Goal: Task Accomplishment & Management: Manage account settings

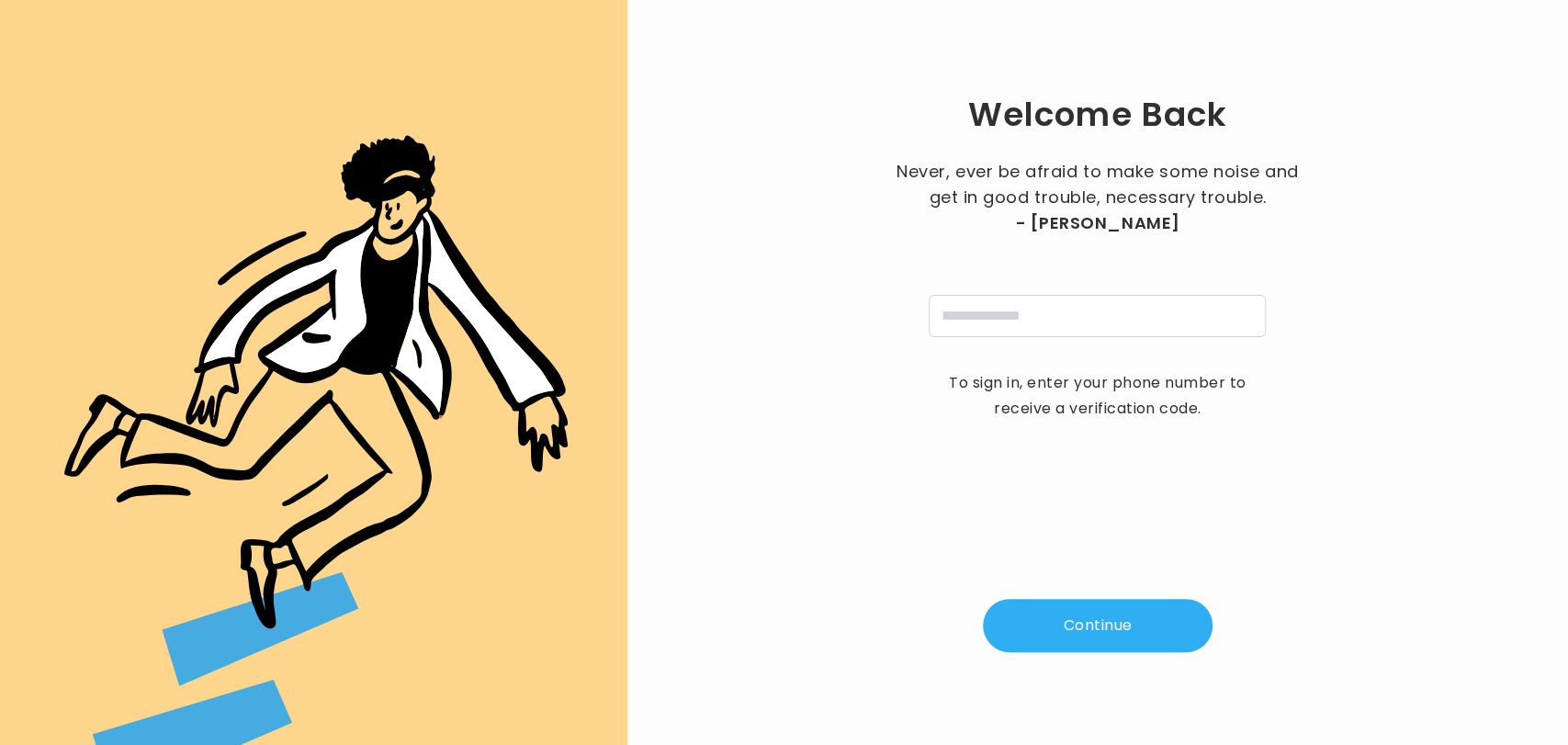
type input "**********"
click at [1088, 626] on button "Continue" at bounding box center [1097, 626] width 229 height 54
type input "*"
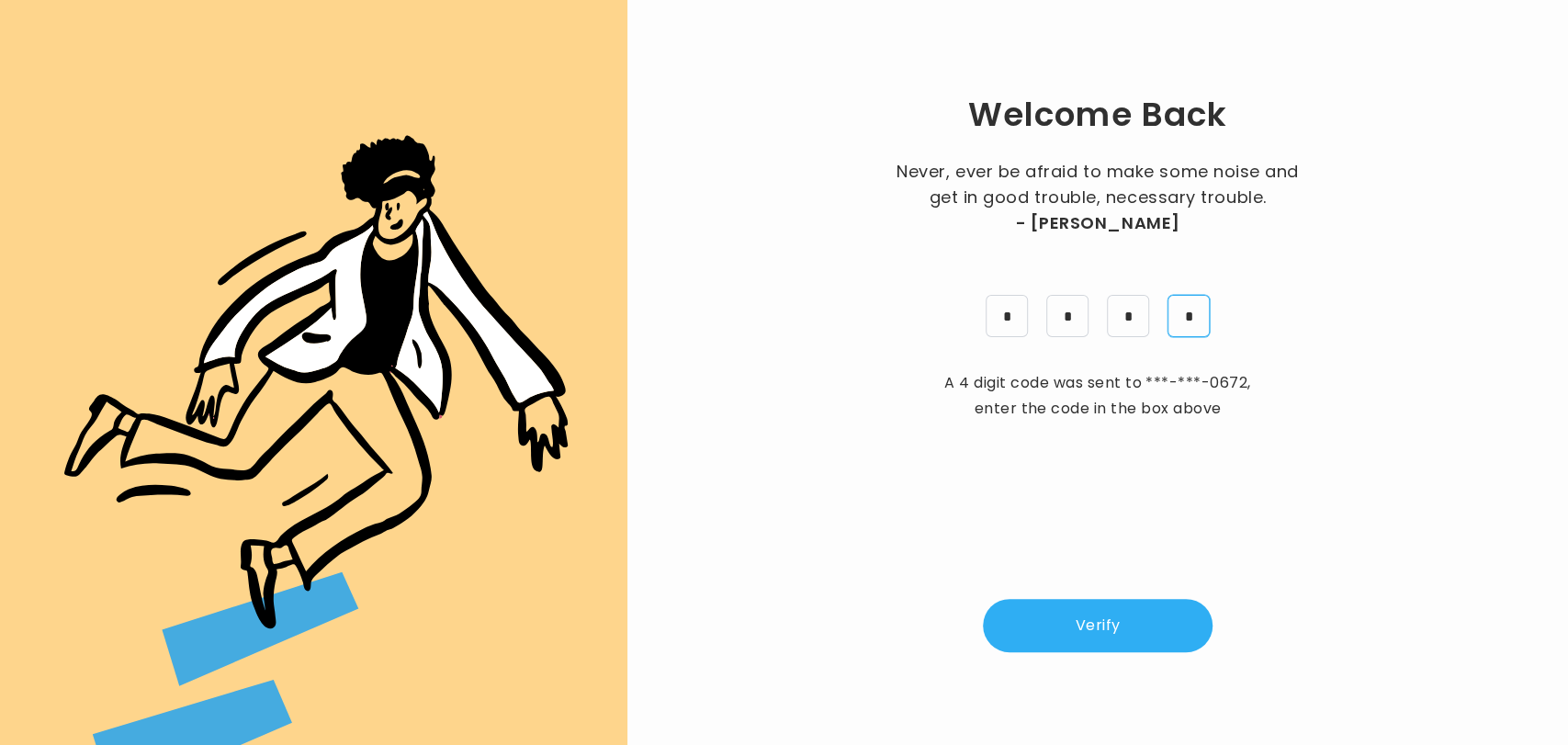
type input "*"
click at [1129, 634] on button "Verify" at bounding box center [1097, 626] width 229 height 54
click at [944, 51] on div "Welcome Back Never, ever be afraid to make some noise and get in good trouble, …" at bounding box center [1097, 372] width 882 height 686
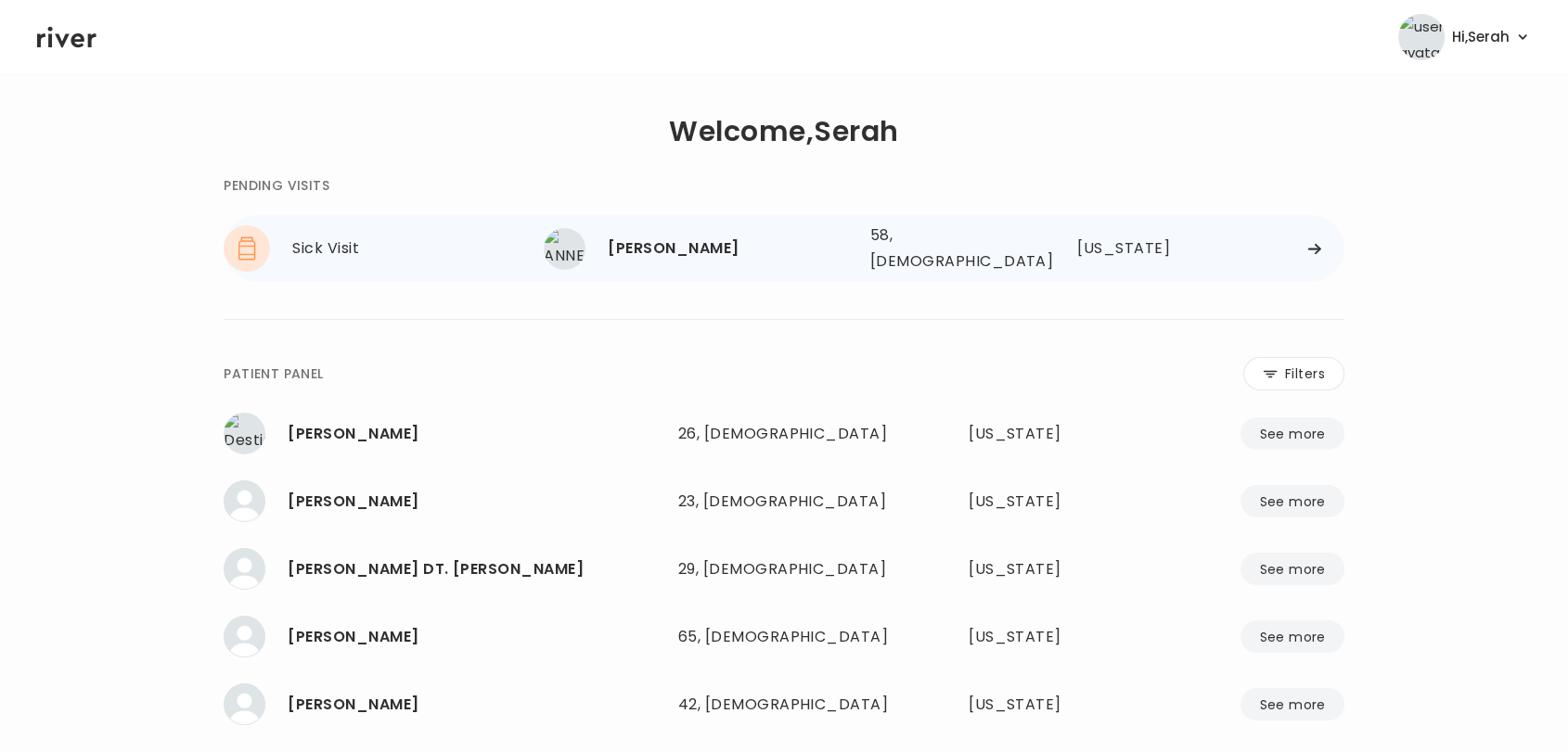
click at [680, 242] on div "ANNETTE SADLER" at bounding box center [731, 248] width 247 height 26
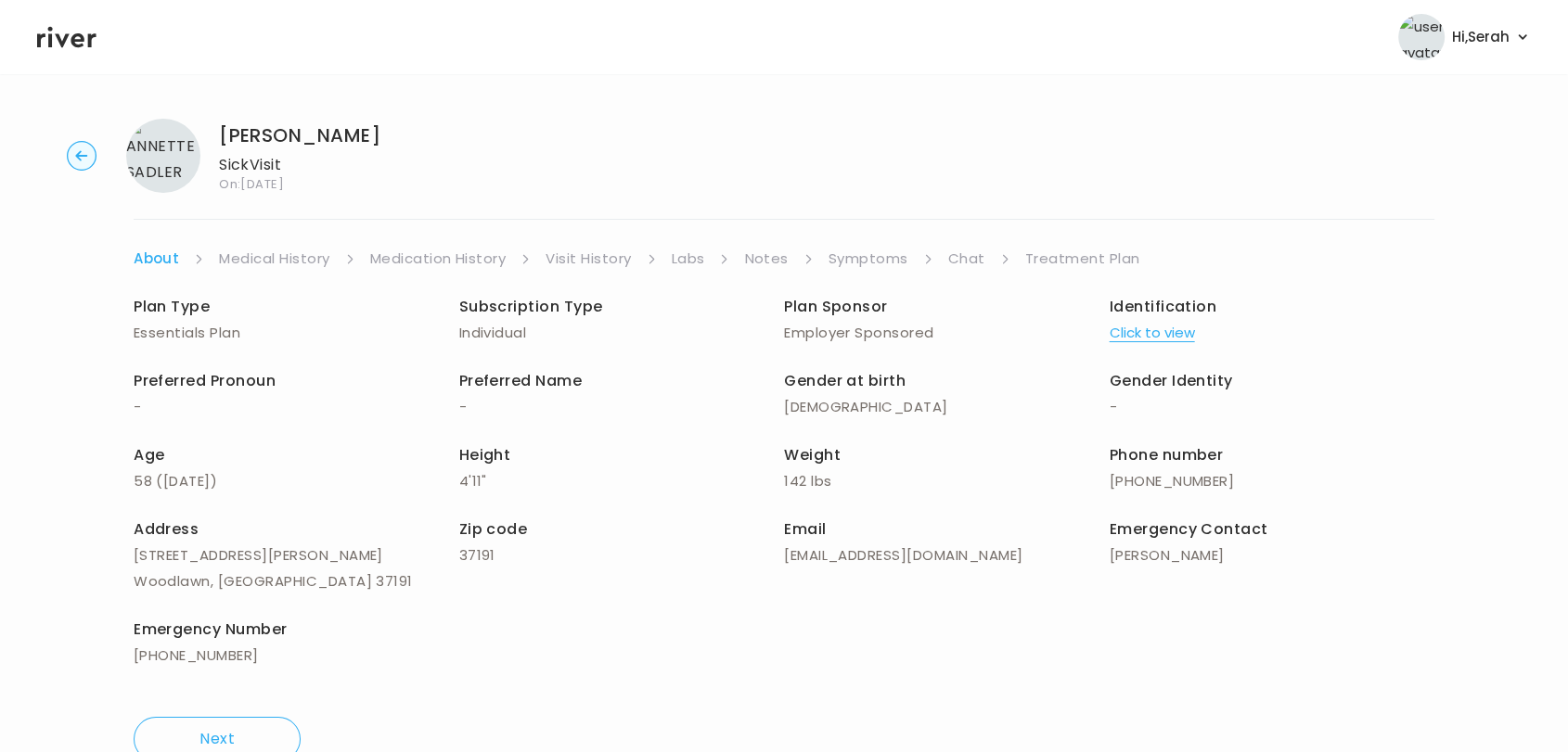
click at [859, 261] on link "Symptoms" at bounding box center [868, 258] width 80 height 26
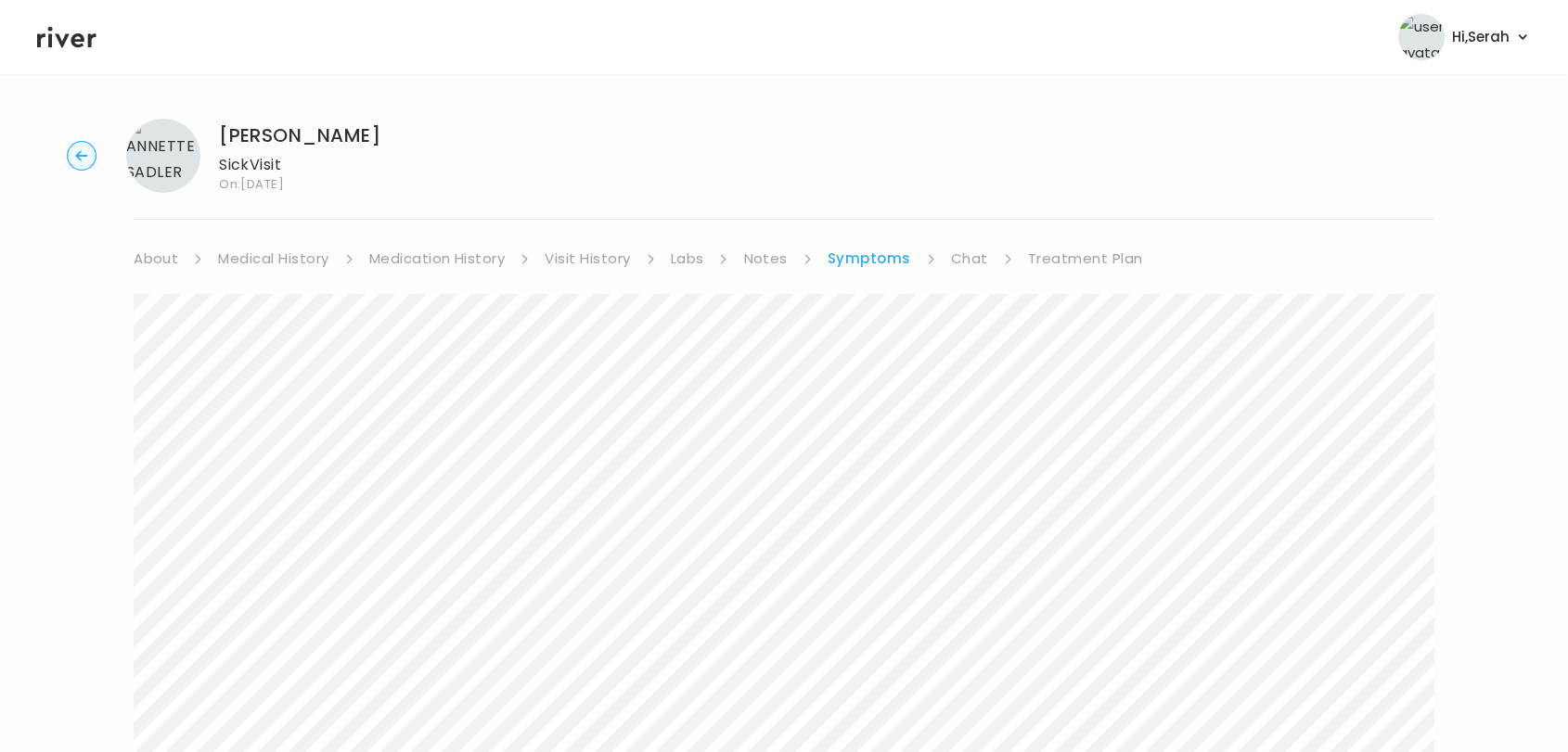
click at [961, 254] on link "Chat" at bounding box center [970, 258] width 37 height 26
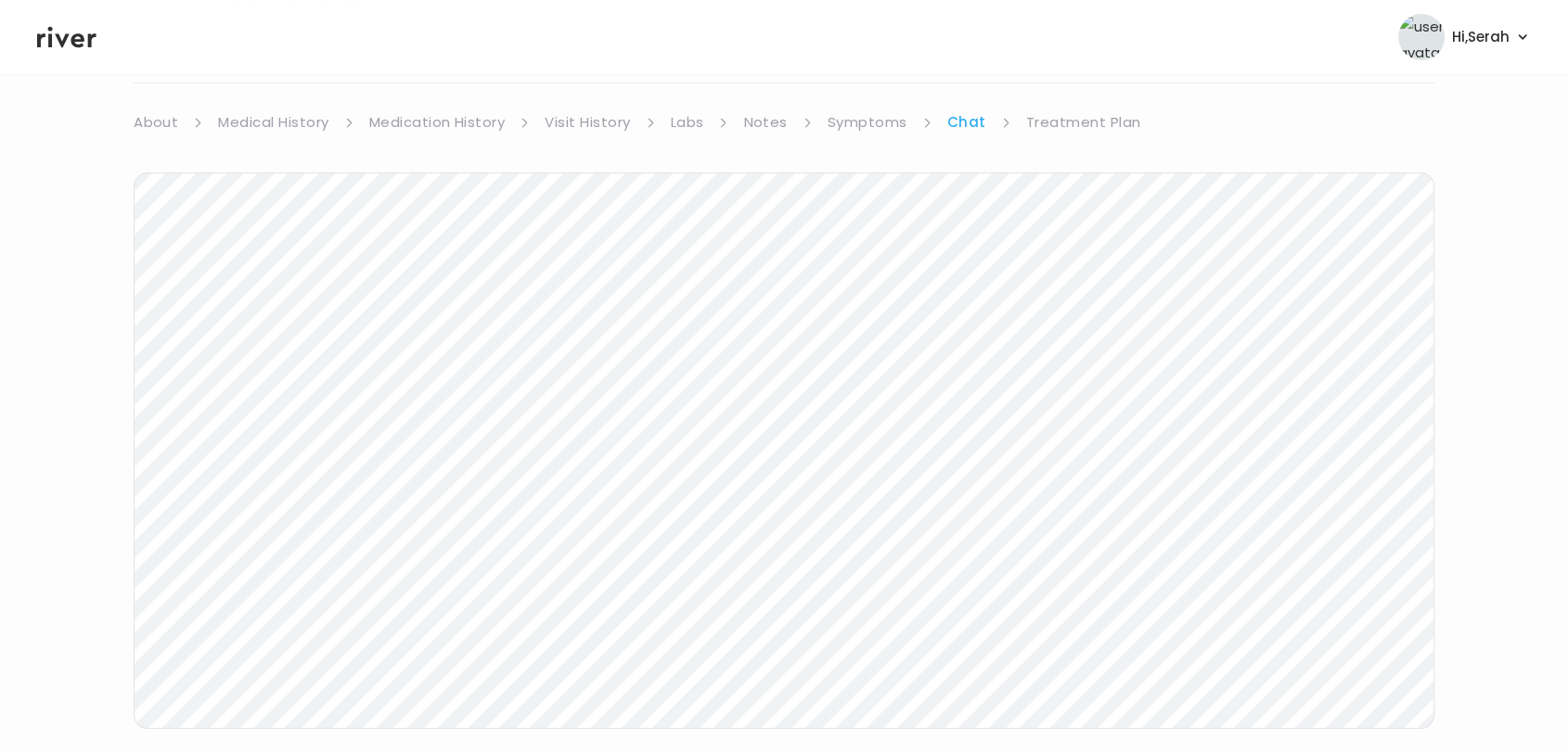
click at [1069, 118] on link "Treatment Plan" at bounding box center [1084, 122] width 115 height 26
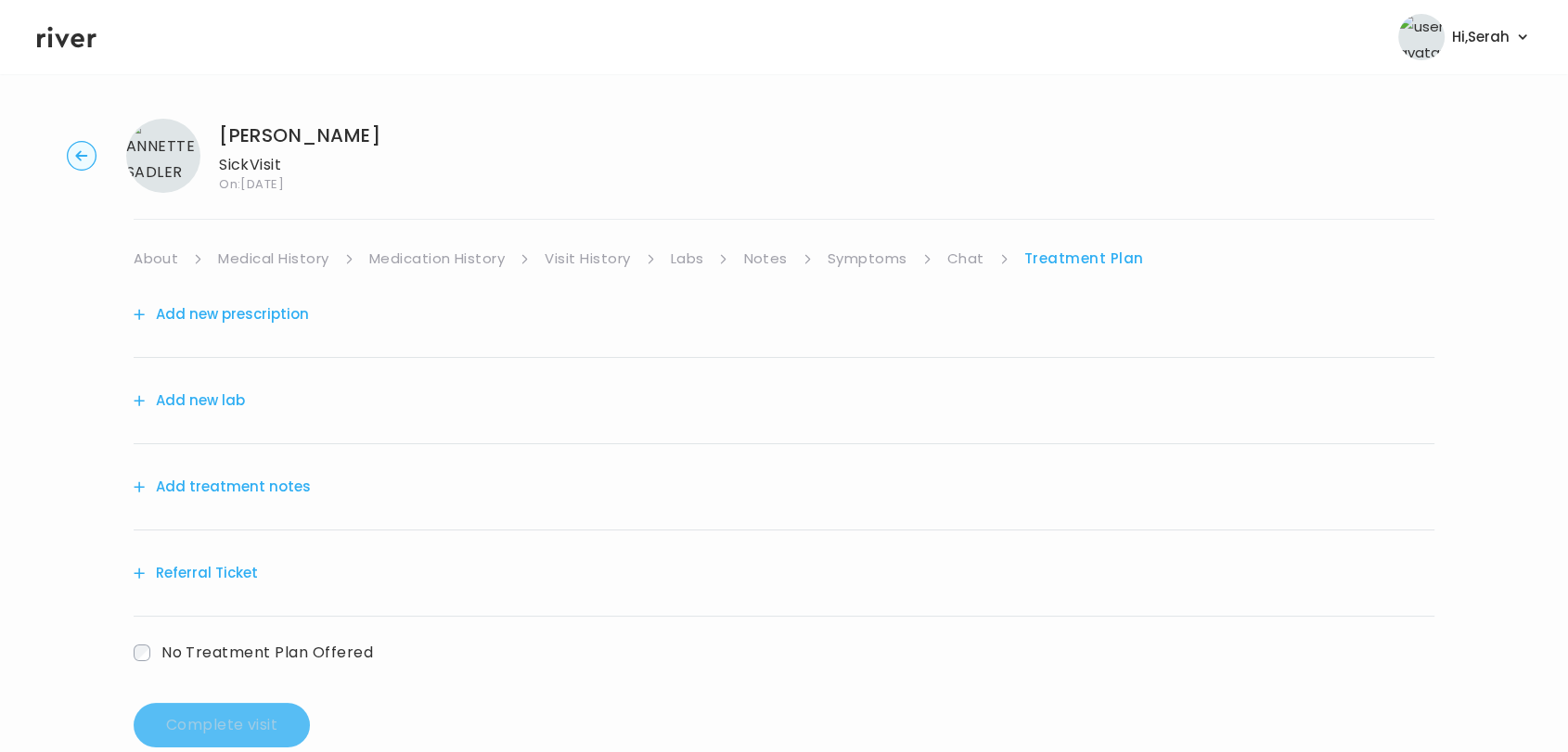
click at [260, 321] on button "Add new prescription" at bounding box center [222, 314] width 176 height 26
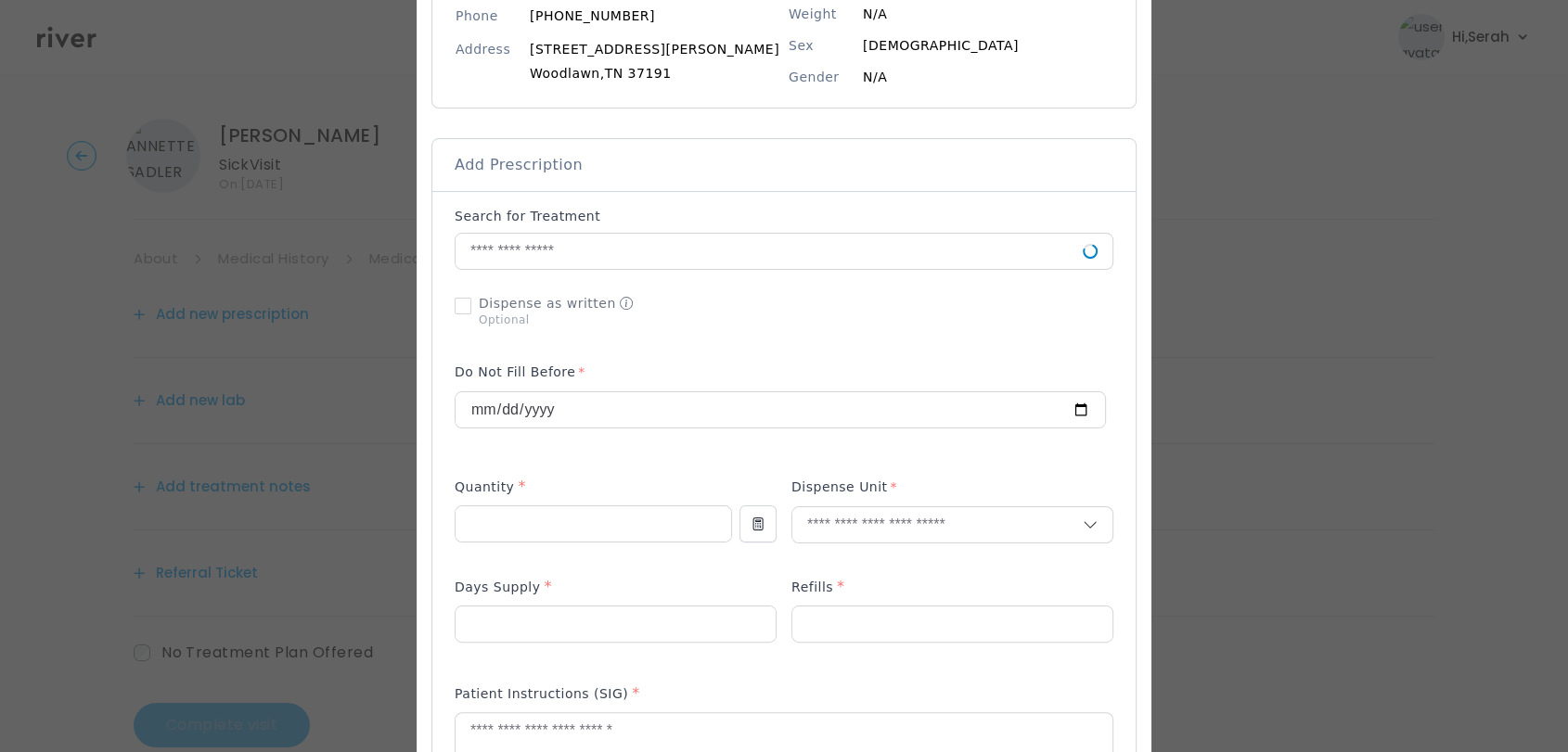
scroll to position [267, 0]
click at [685, 253] on input "text" at bounding box center [769, 248] width 627 height 35
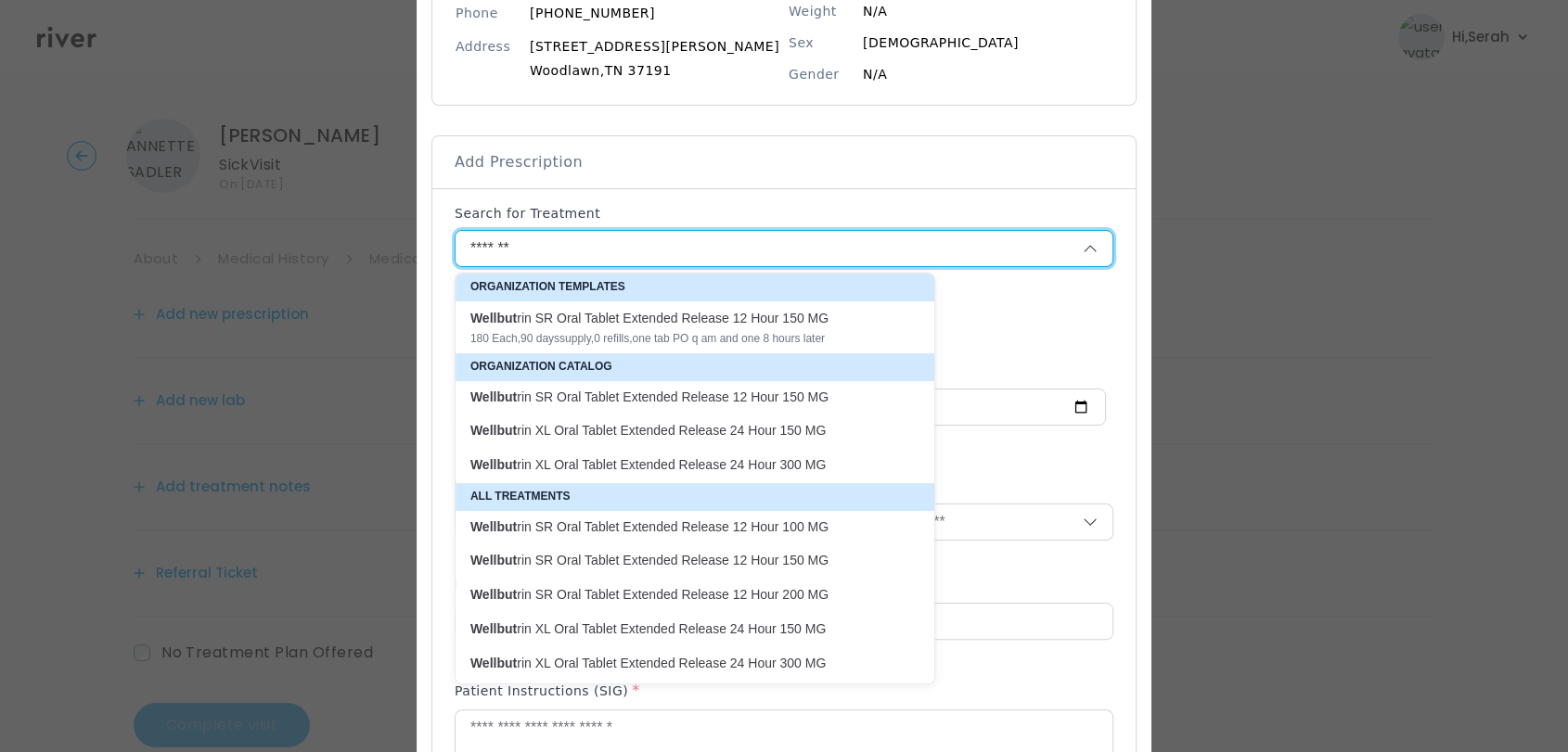
click at [635, 427] on p "Wellbut rin XL Oral Tablet Extended Release 24 Hour 150 MG" at bounding box center [683, 431] width 427 height 18
type input "**********"
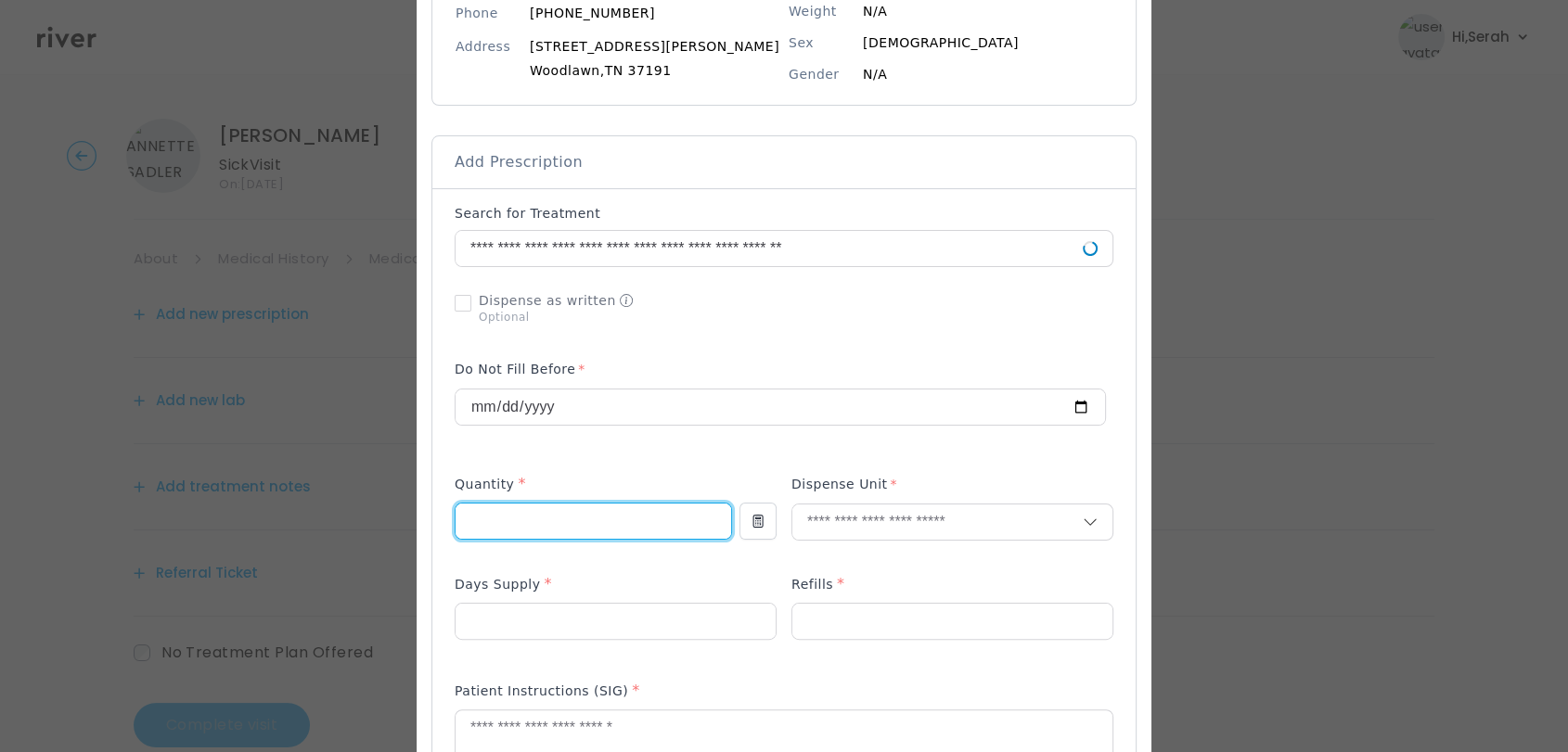
click at [594, 520] on input "number" at bounding box center [594, 521] width 276 height 35
type input "**"
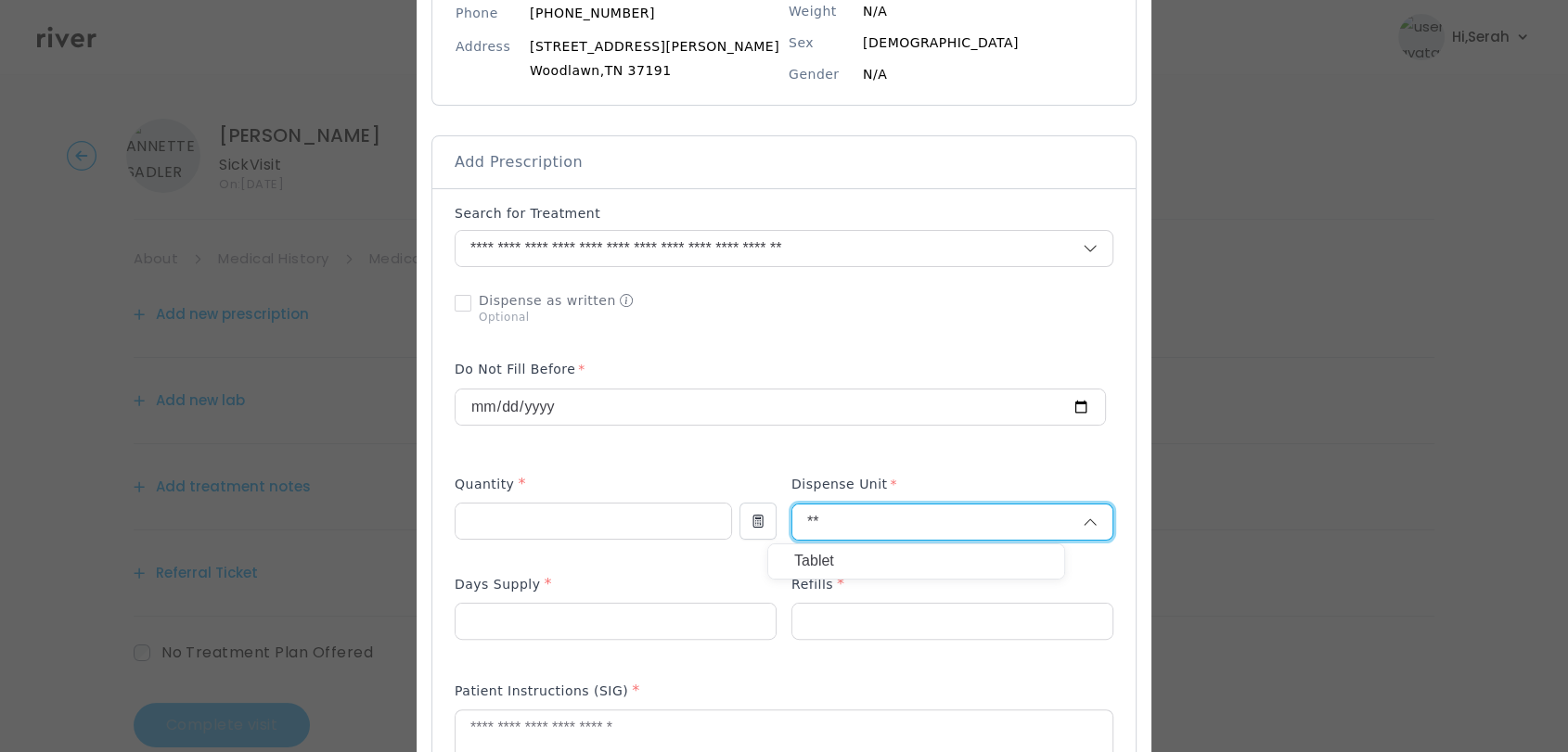
type input "**"
click at [818, 550] on p "Tablet" at bounding box center [917, 561] width 245 height 27
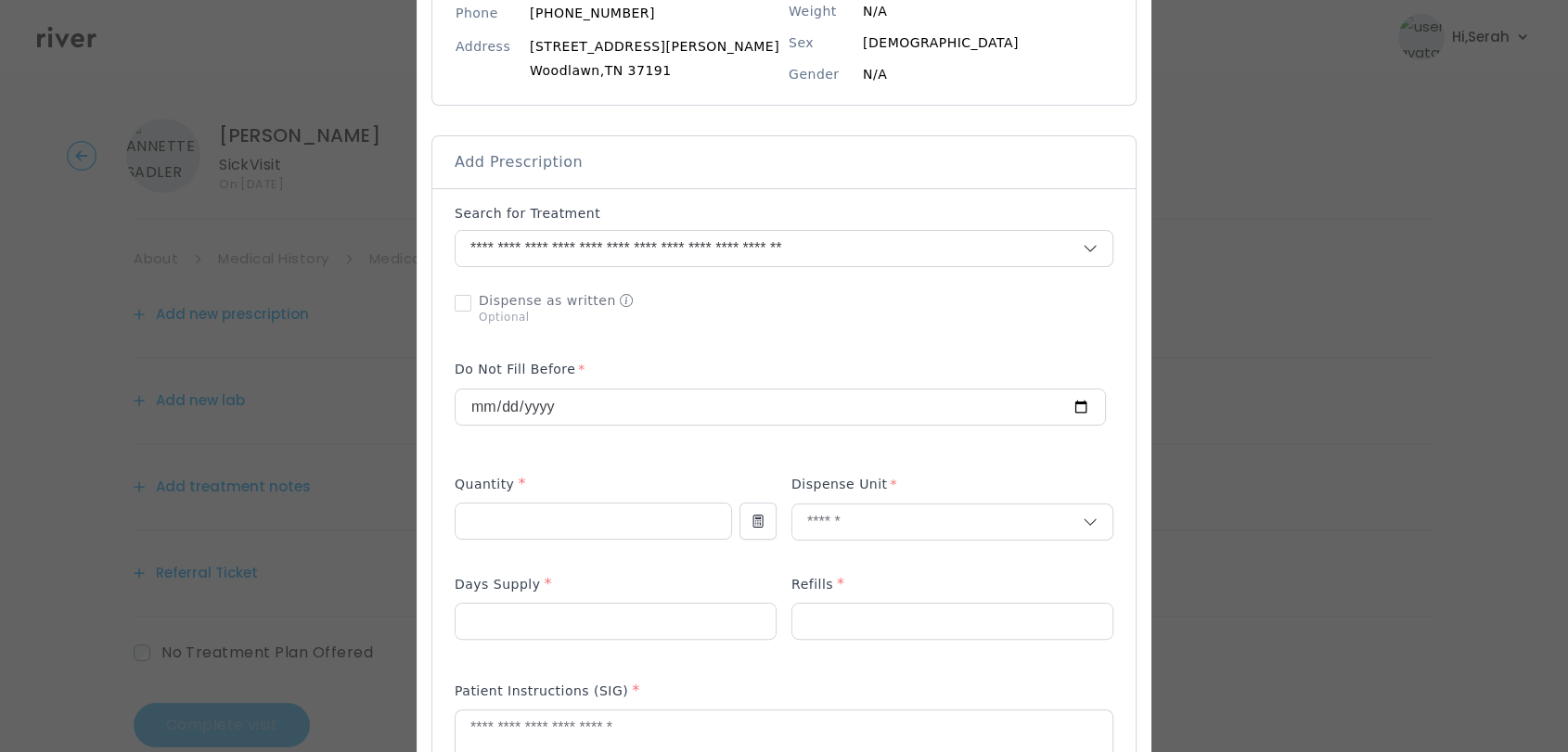
click at [608, 649] on p at bounding box center [615, 651] width 322 height 20
click at [620, 622] on input "number" at bounding box center [615, 622] width 321 height 35
type input "**"
type input "*"
click at [616, 729] on textarea at bounding box center [784, 760] width 657 height 99
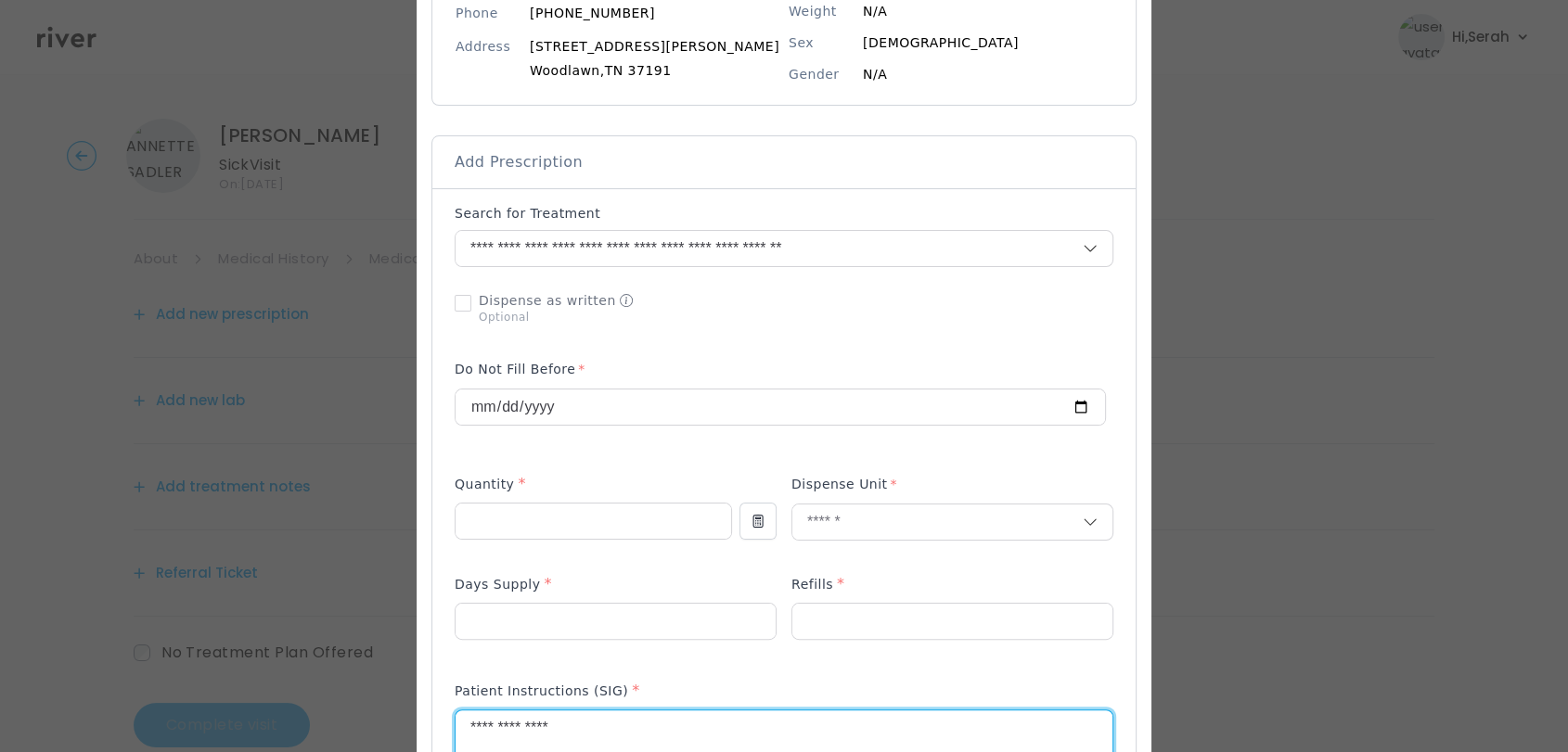
click at [734, 659] on p at bounding box center [615, 651] width 322 height 20
click at [658, 727] on textarea "**********" at bounding box center [784, 760] width 657 height 99
type textarea "**********"
click at [1101, 502] on div "Add Prescription to Order" at bounding box center [784, 656] width 703 height 937
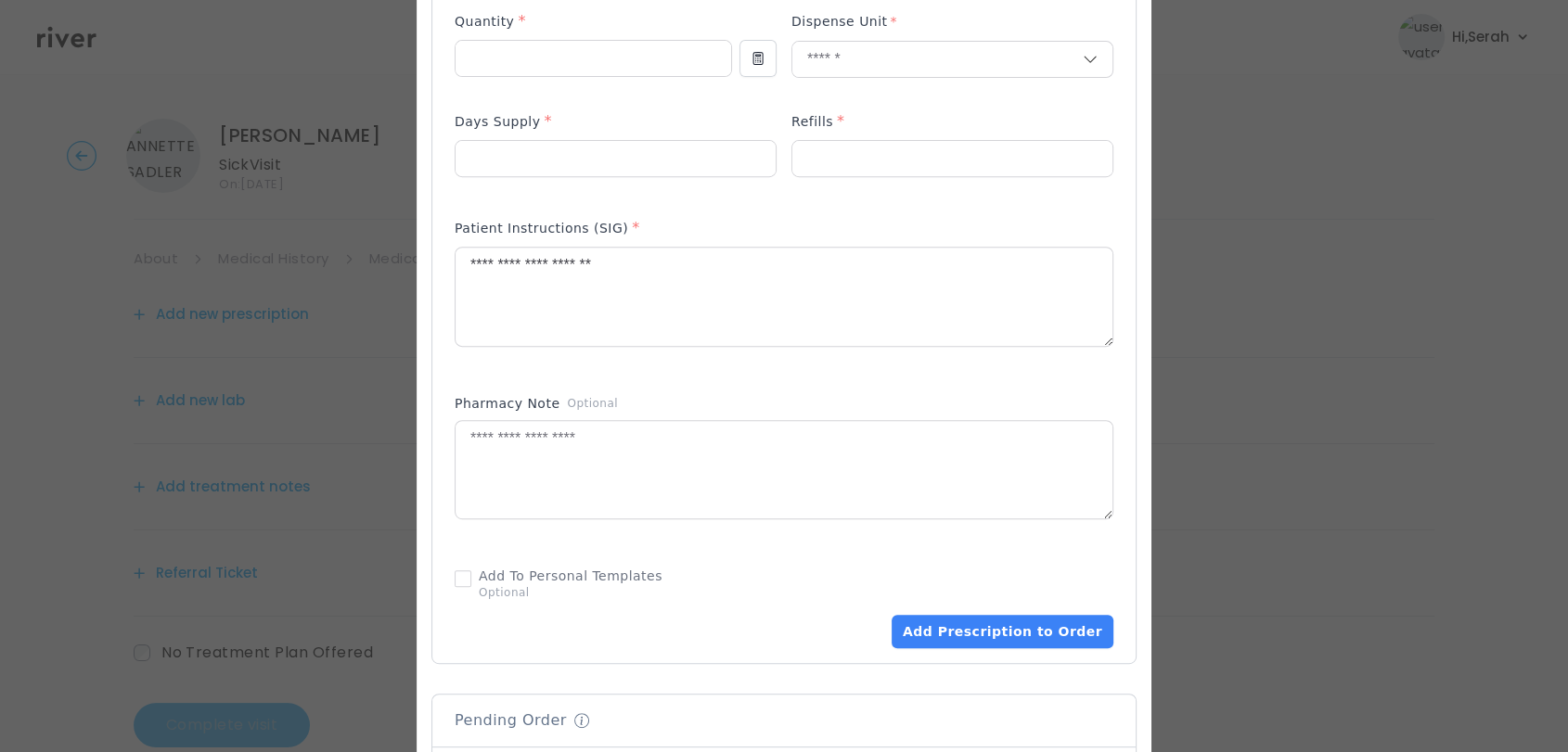
scroll to position [732, 0]
click at [1007, 636] on button "Add Prescription to Order" at bounding box center [1002, 630] width 222 height 34
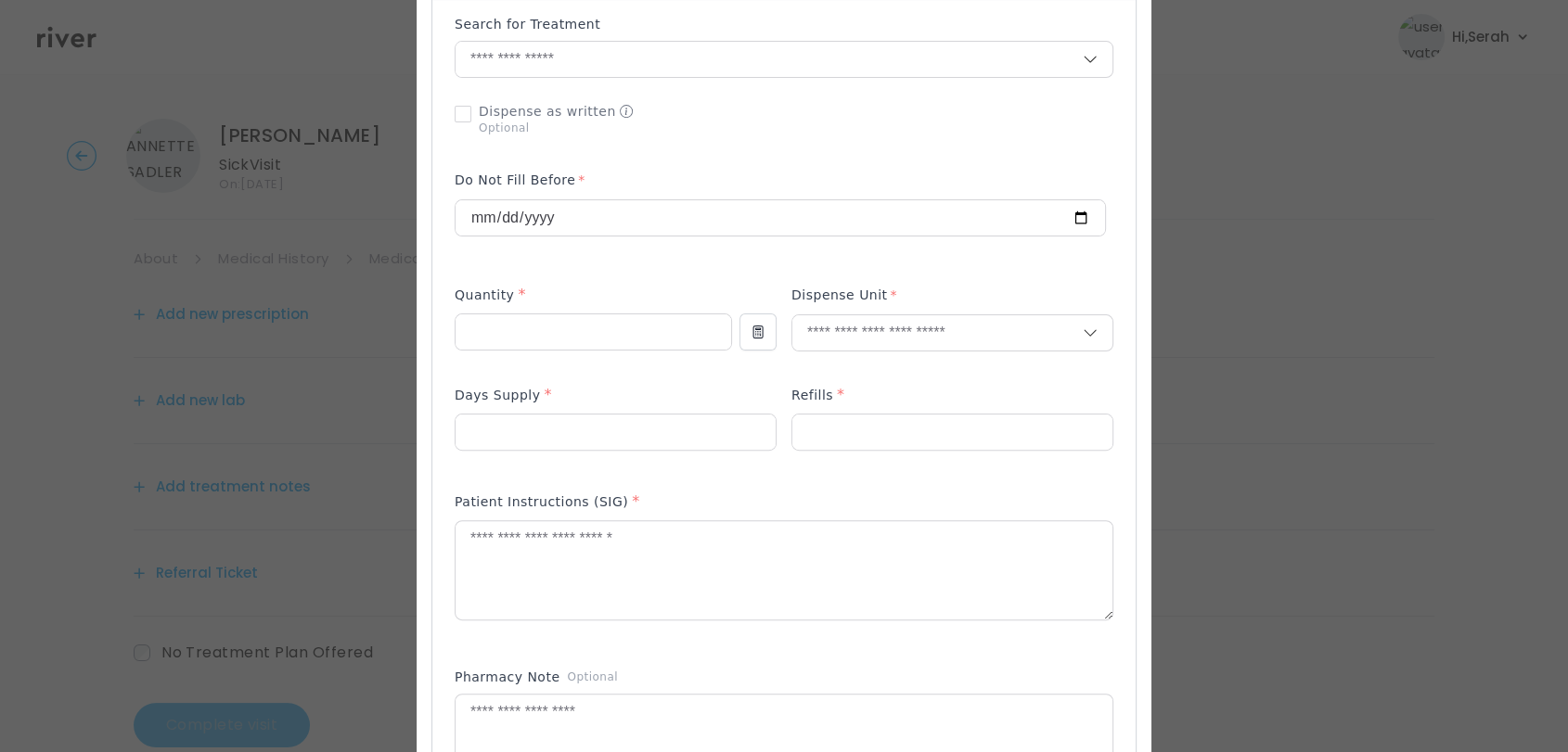
scroll to position [288, 0]
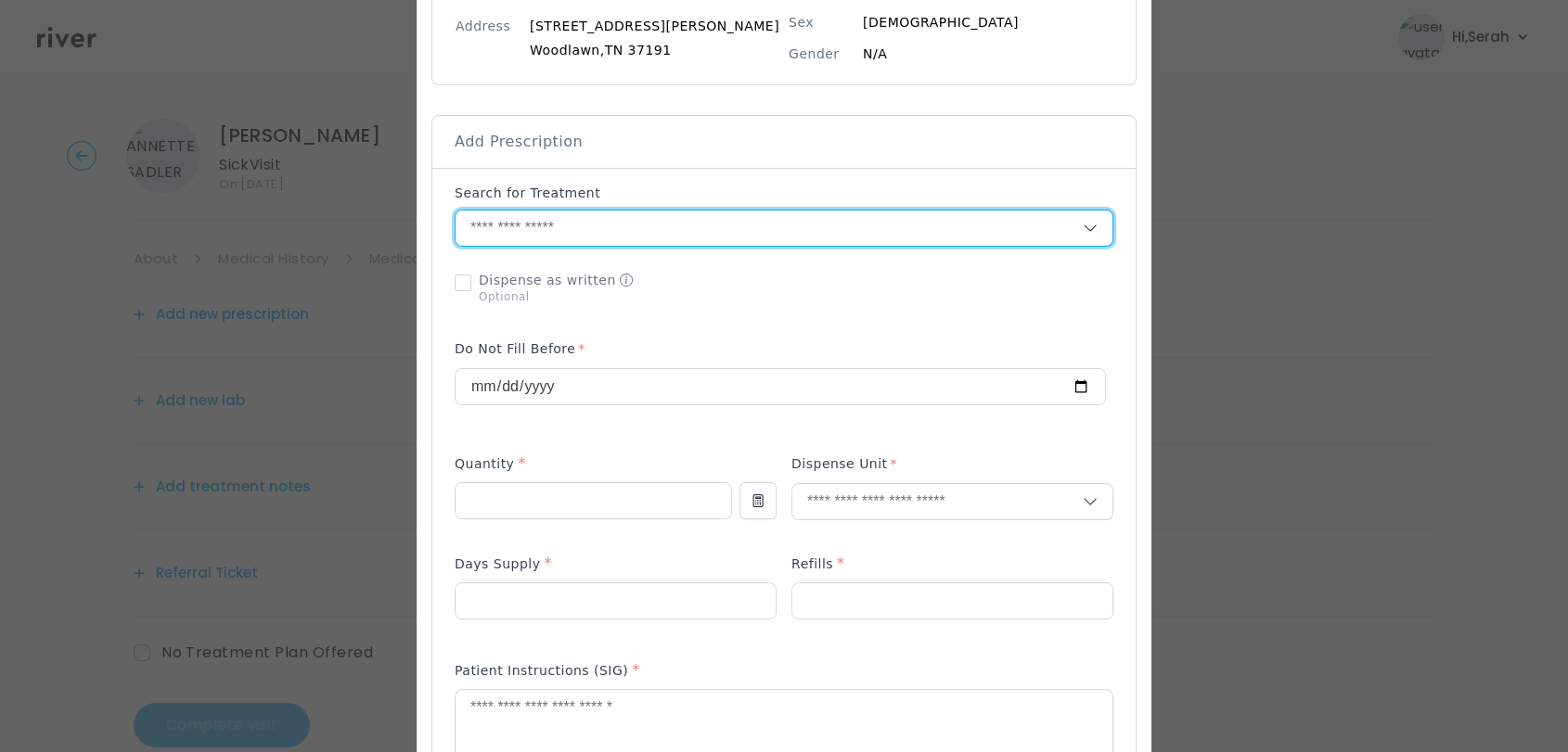
click at [768, 238] on input "text" at bounding box center [769, 229] width 627 height 35
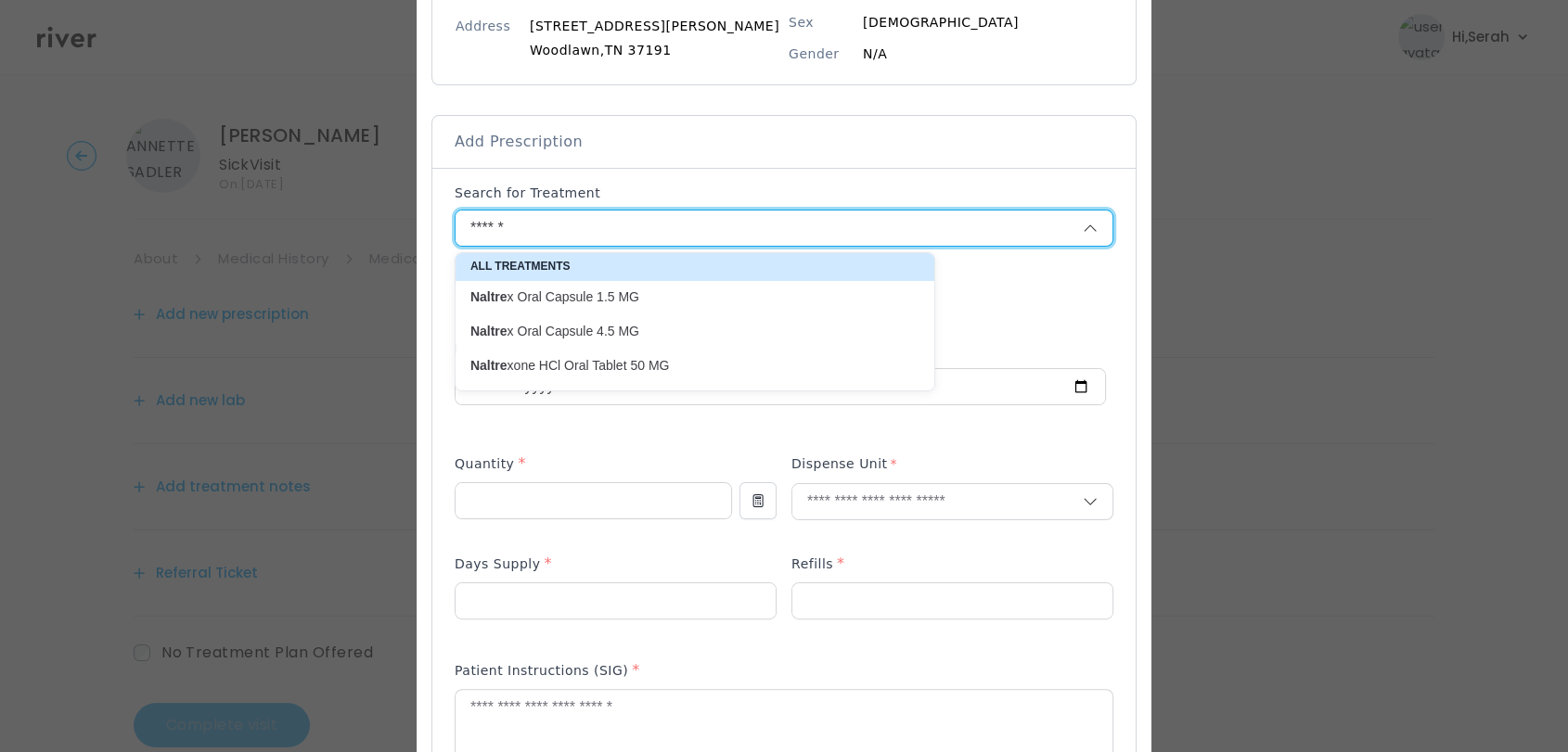
click at [710, 366] on p "Naltre xone HCl Oral Tablet 50 MG" at bounding box center [683, 366] width 427 height 18
type input "**********"
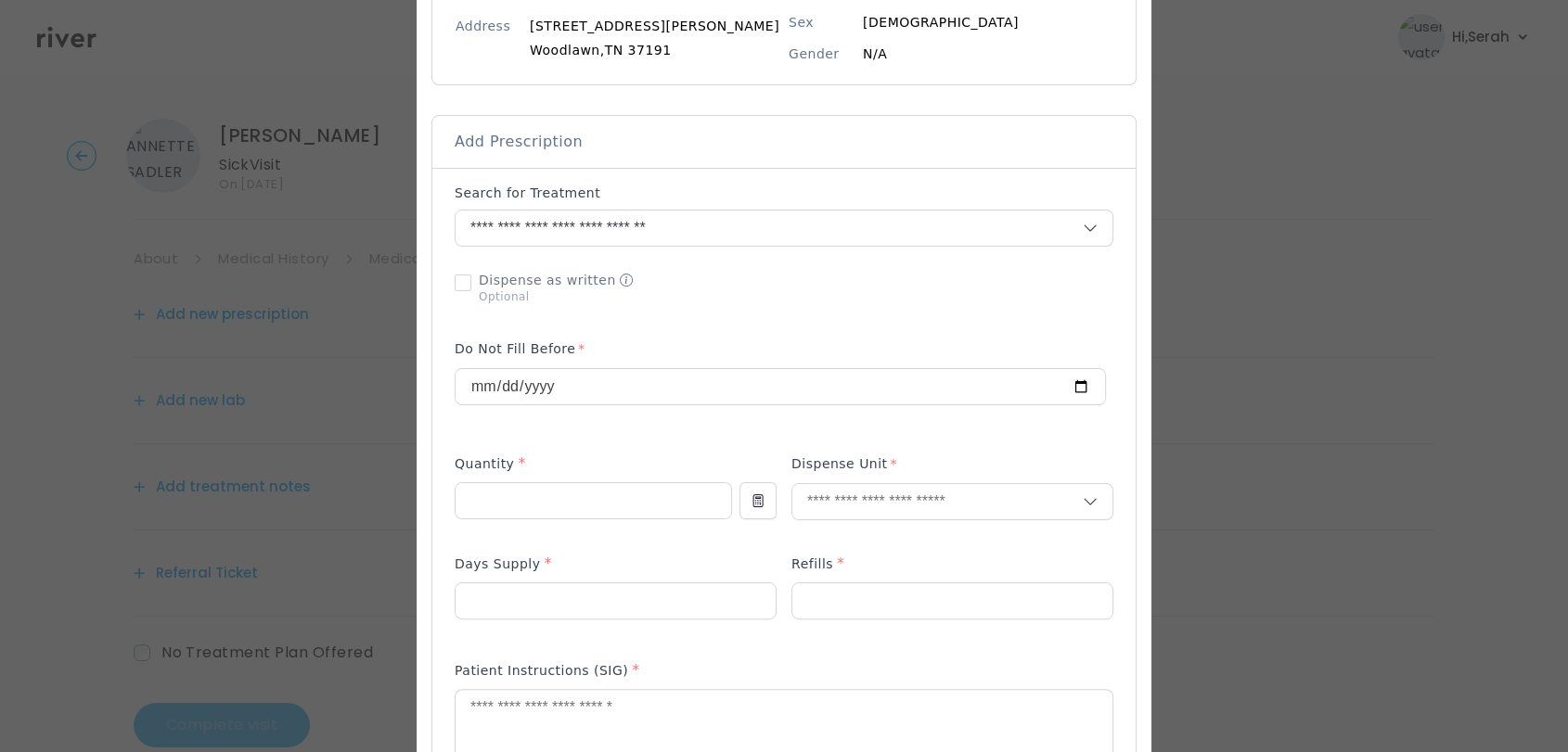
scroll to position [300, 0]
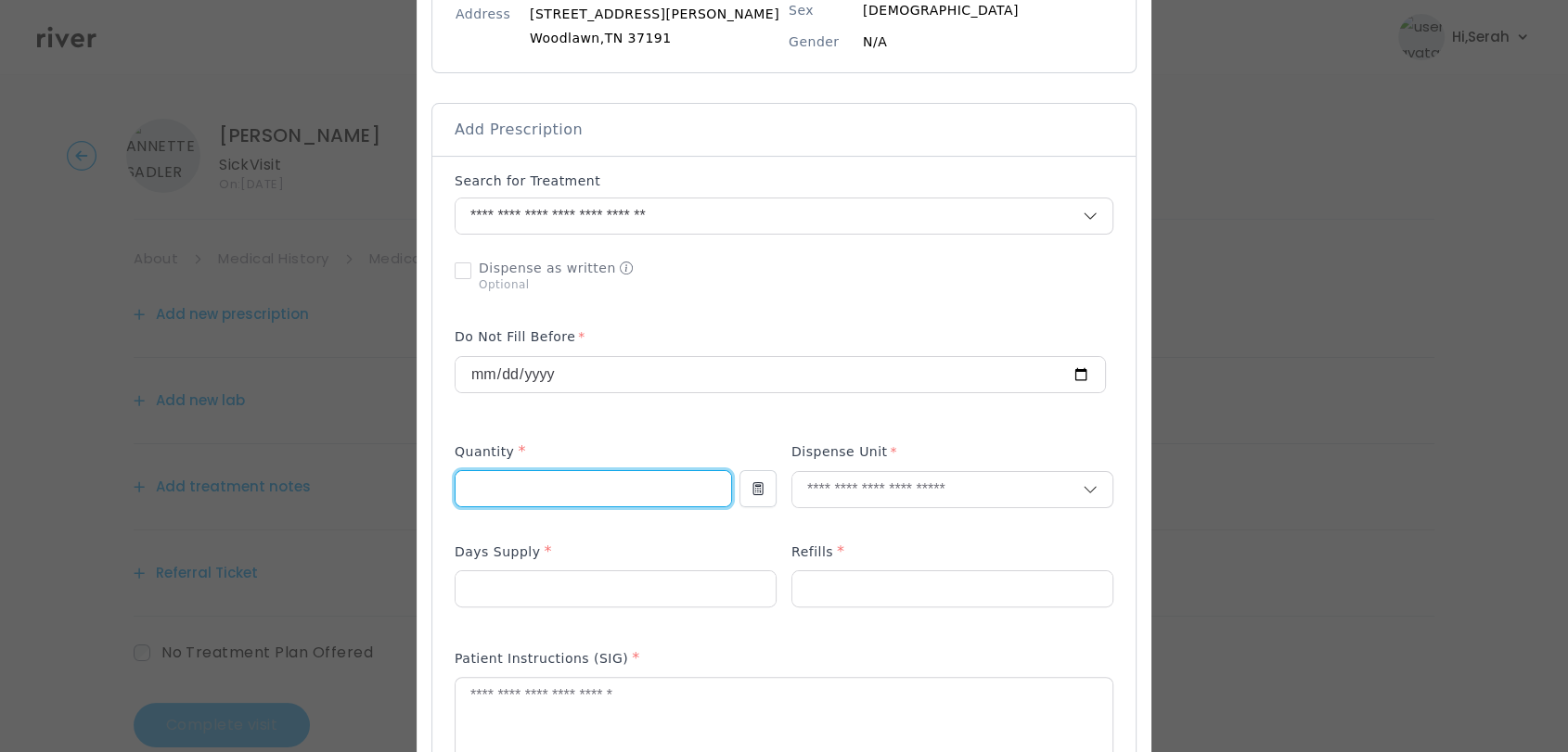
click at [603, 482] on input "number" at bounding box center [594, 489] width 276 height 35
type input "**"
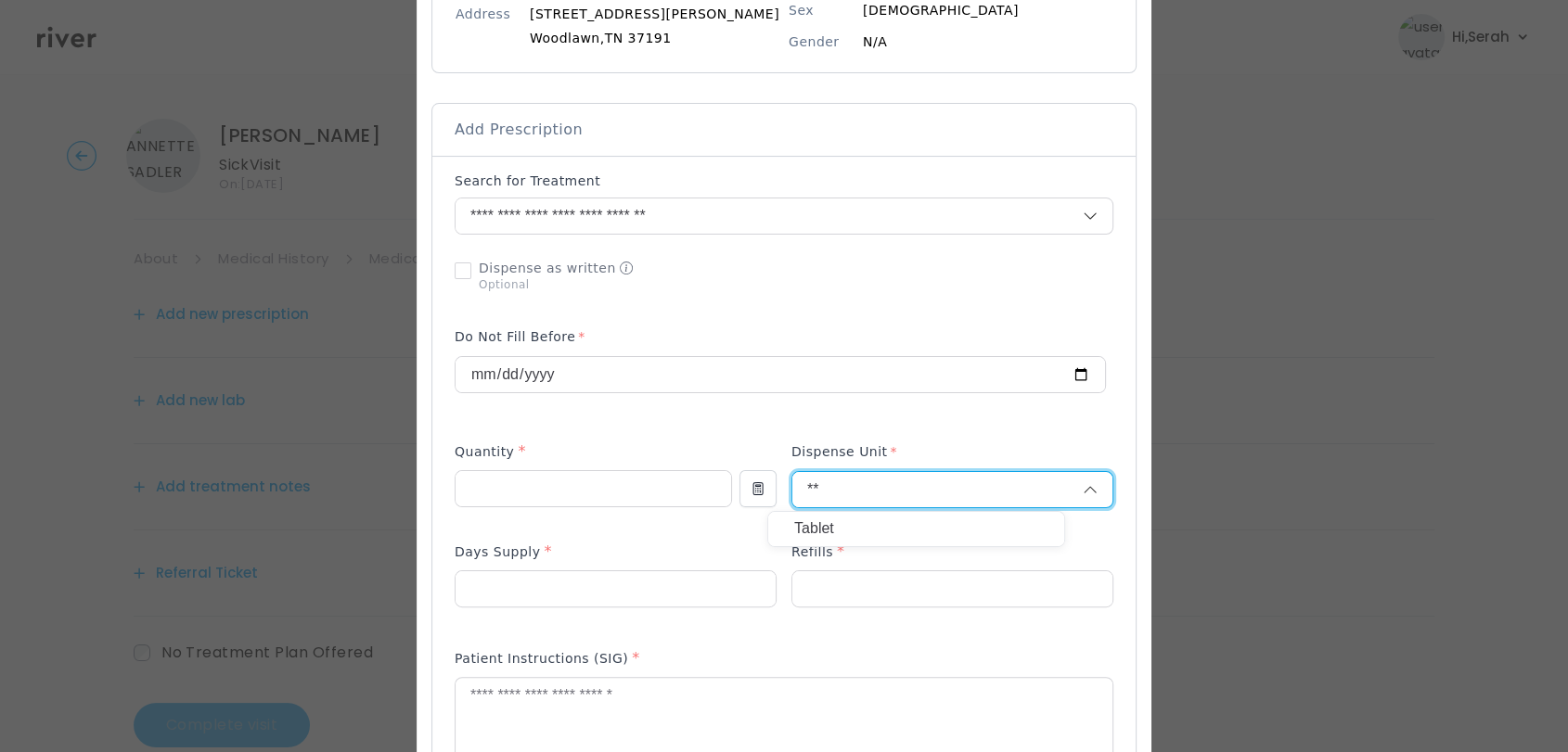
type input "**"
click at [809, 528] on div "Tablet" at bounding box center [916, 528] width 296 height 34
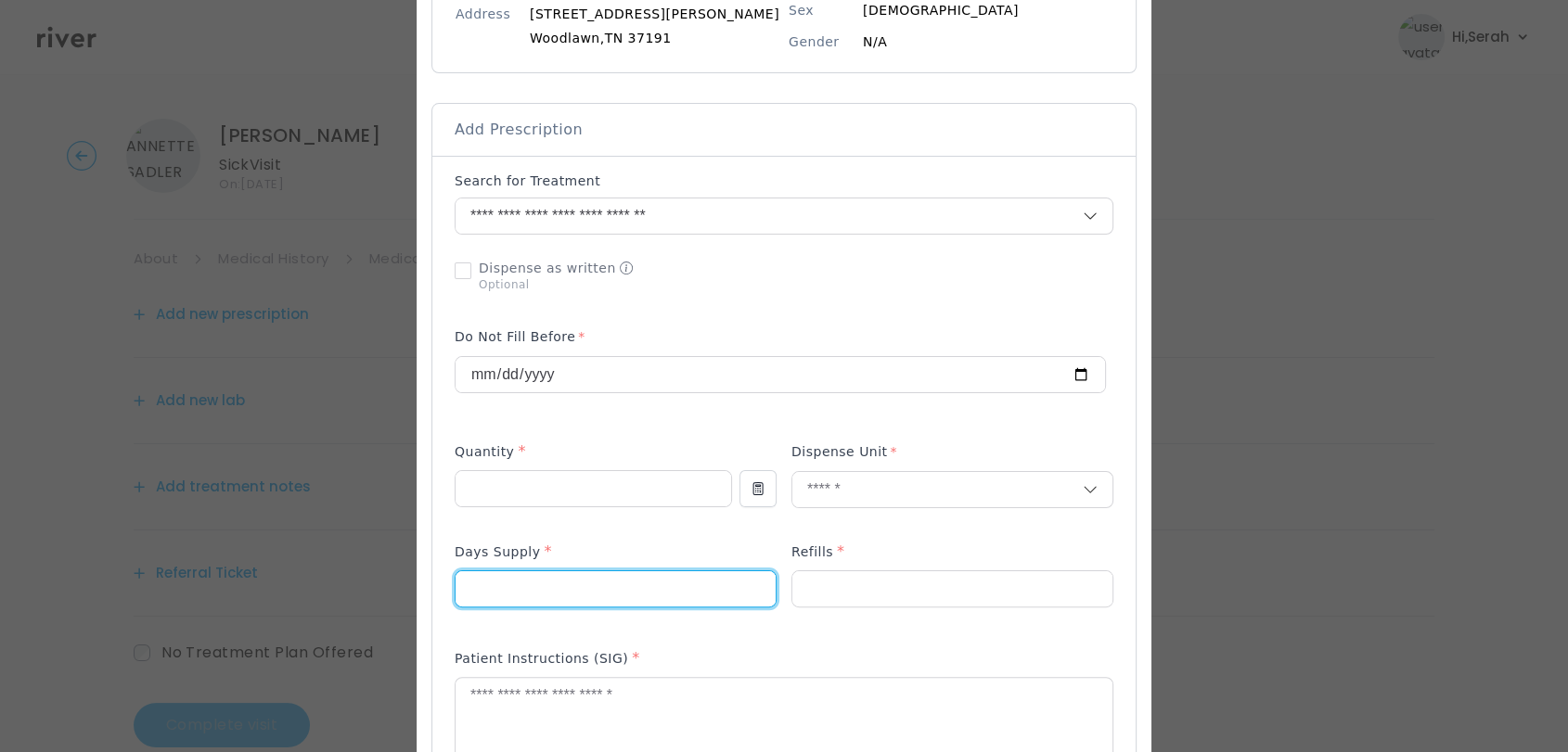
click at [605, 597] on input "number" at bounding box center [615, 589] width 321 height 35
type input "**"
click at [847, 584] on input "number" at bounding box center [953, 589] width 321 height 35
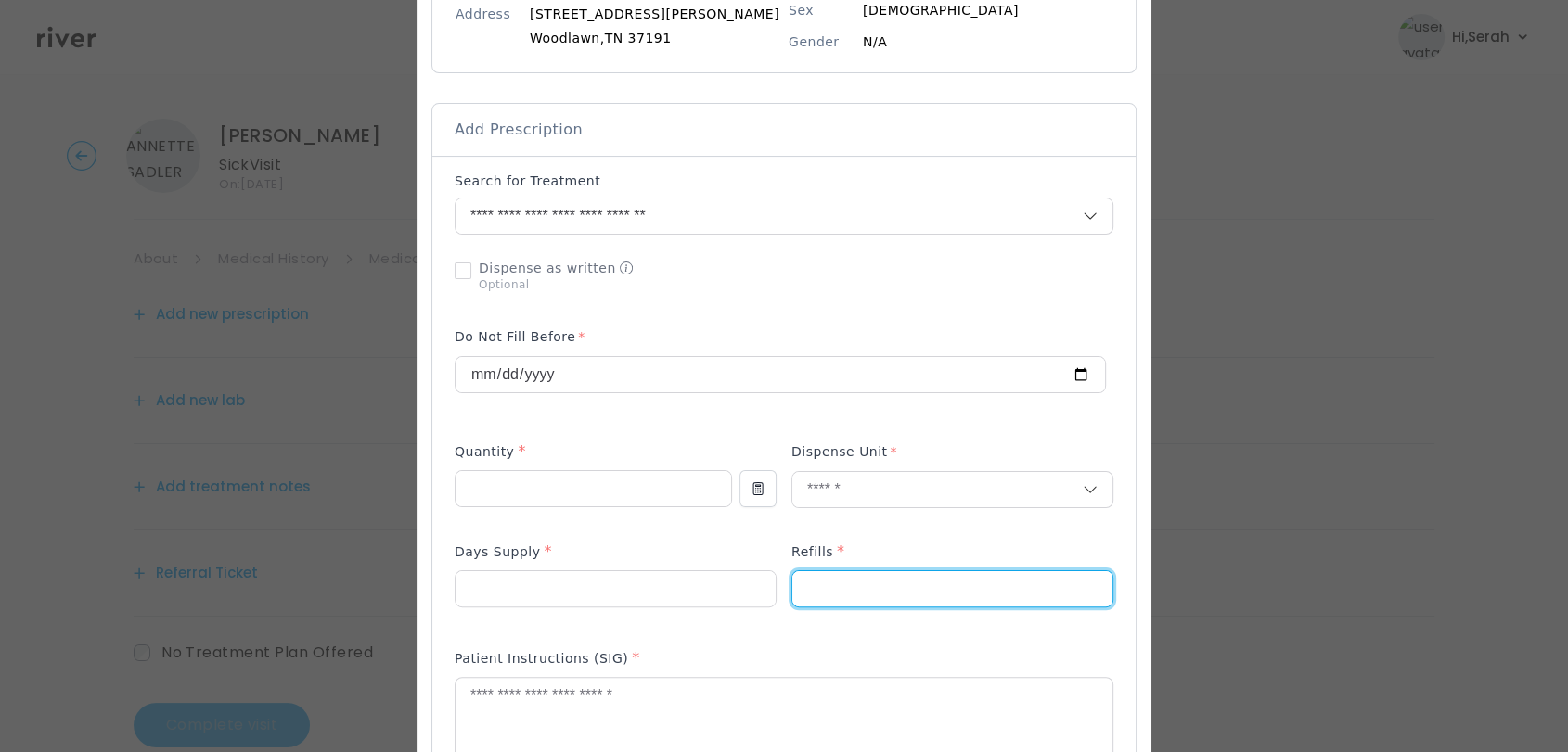
type input "*"
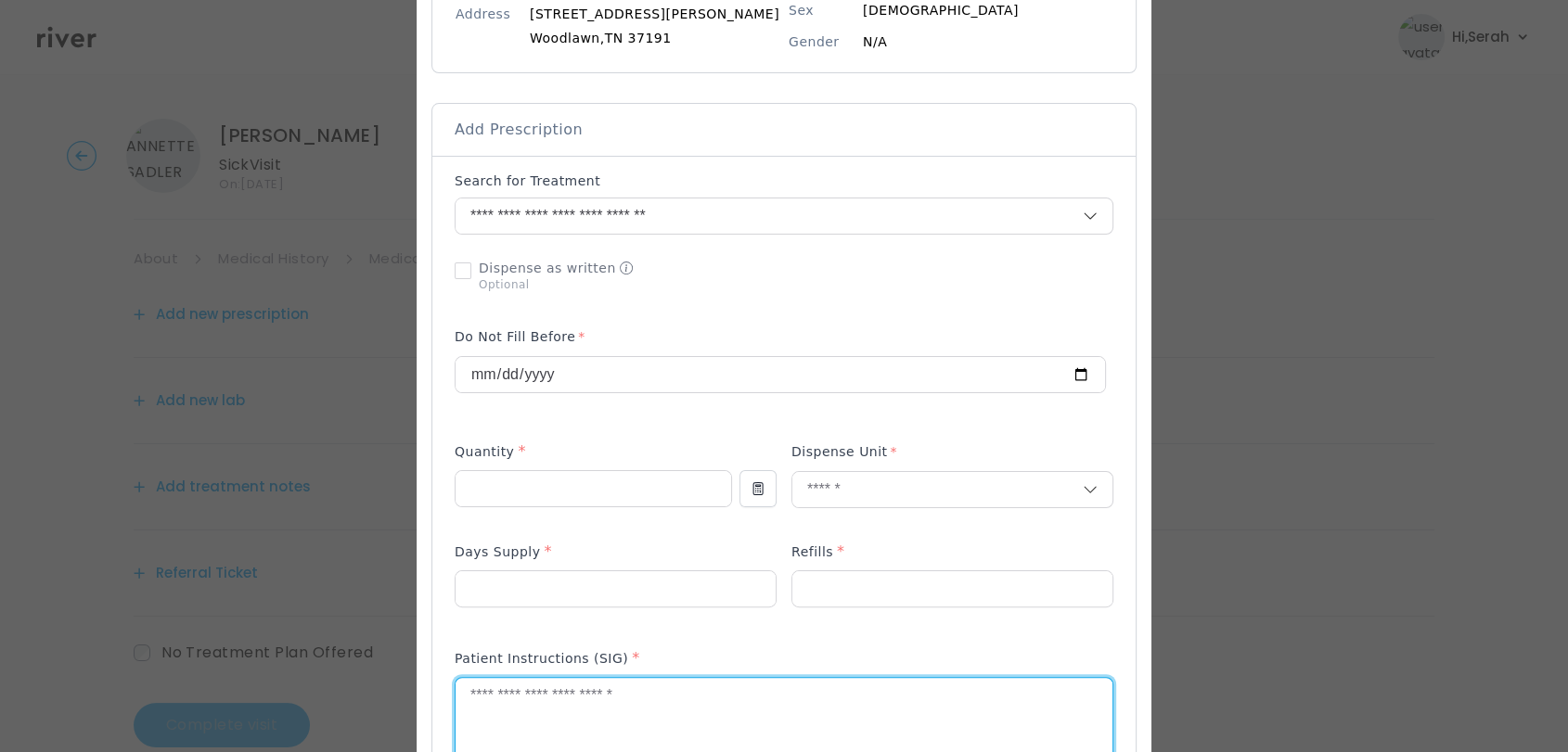
click at [747, 692] on textarea at bounding box center [784, 727] width 657 height 99
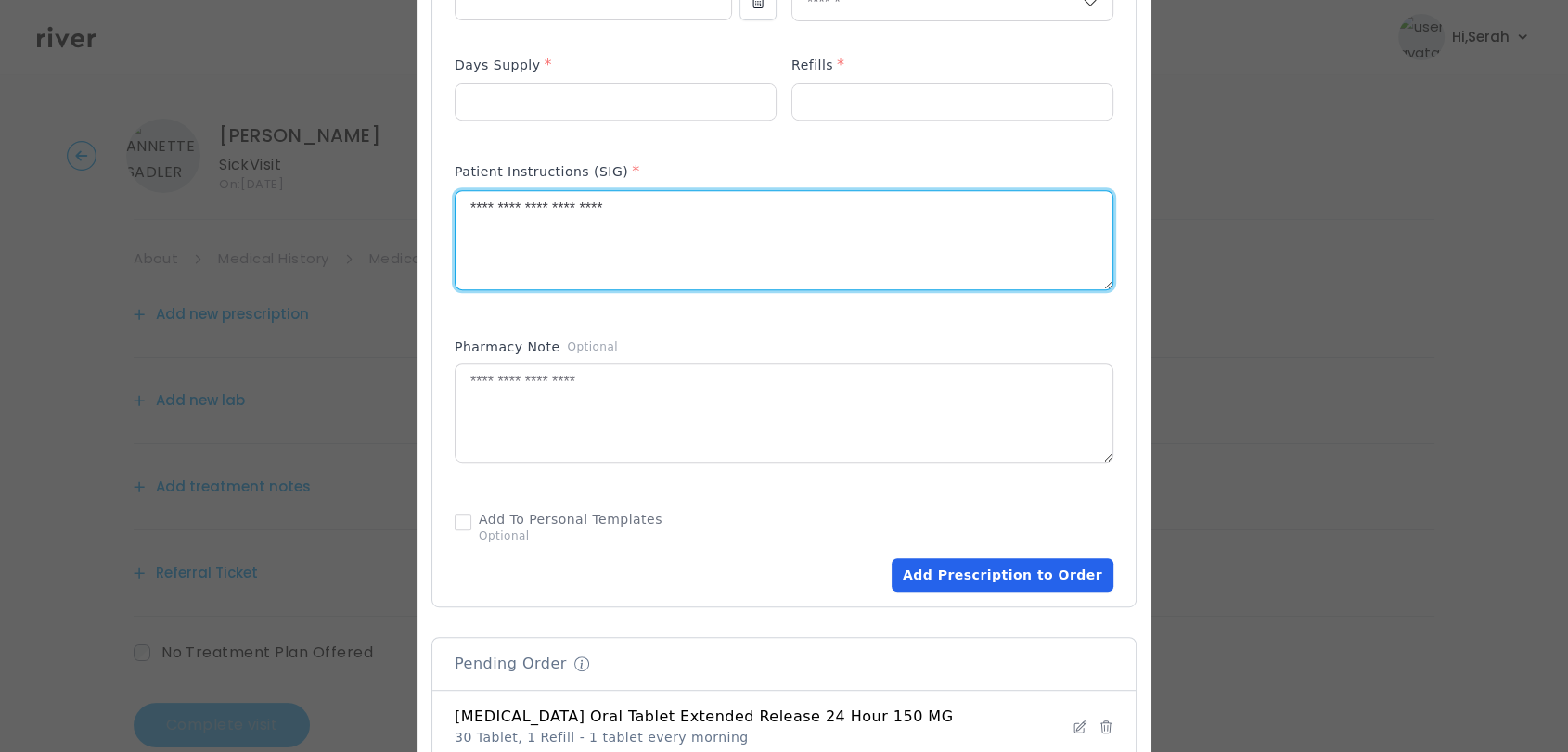
type textarea "**********"
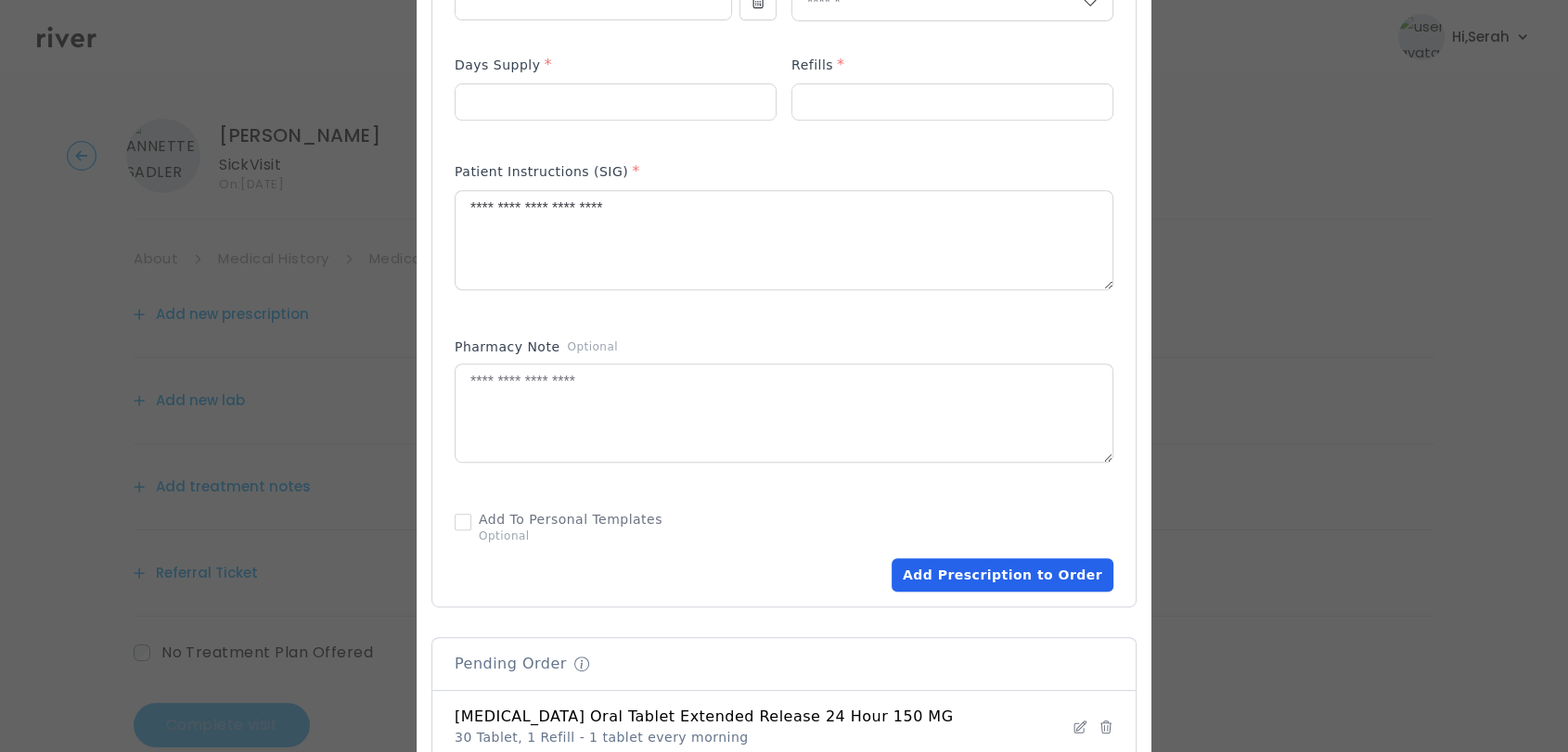
click at [956, 566] on button "Add Prescription to Order" at bounding box center [1002, 576] width 222 height 34
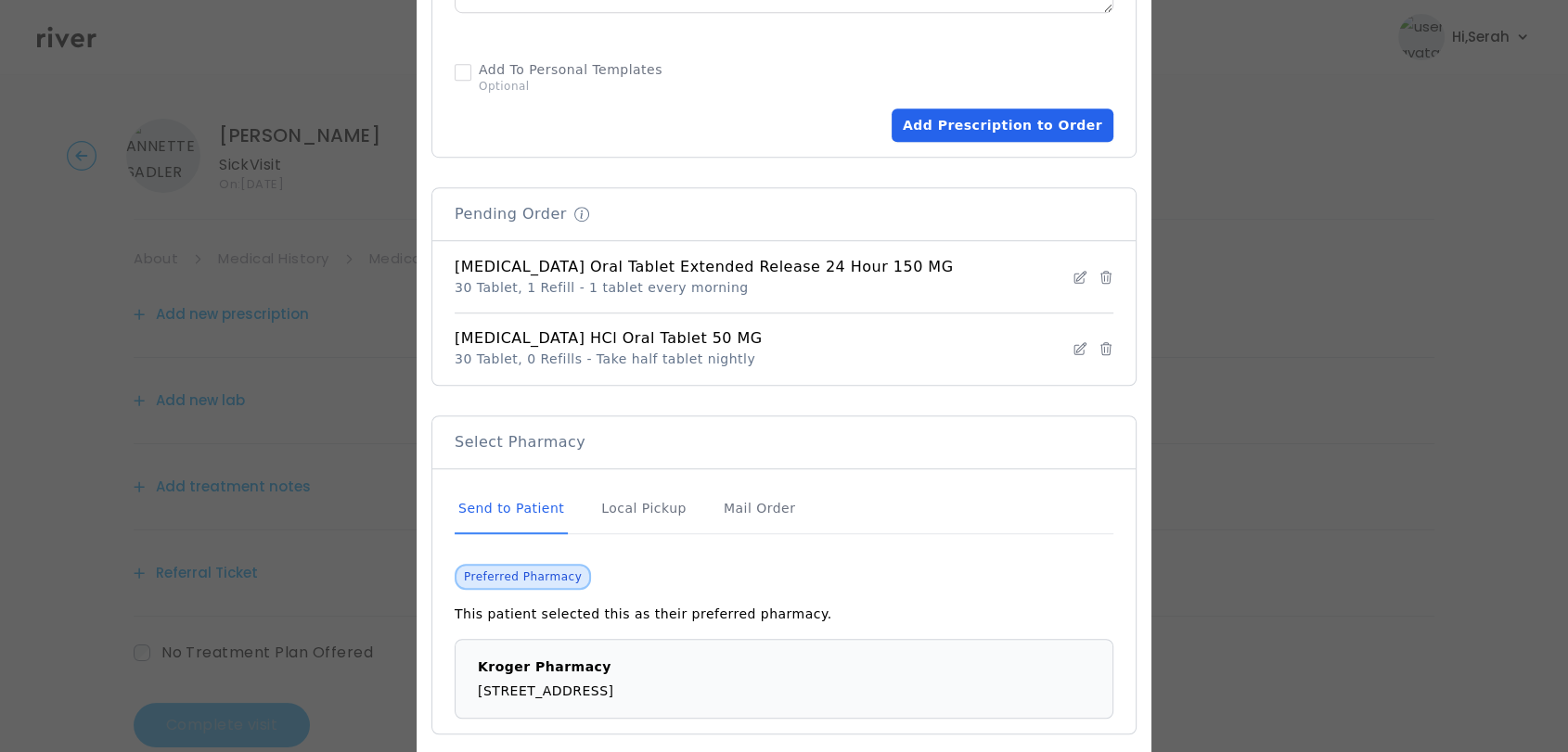
scroll to position [1324, 0]
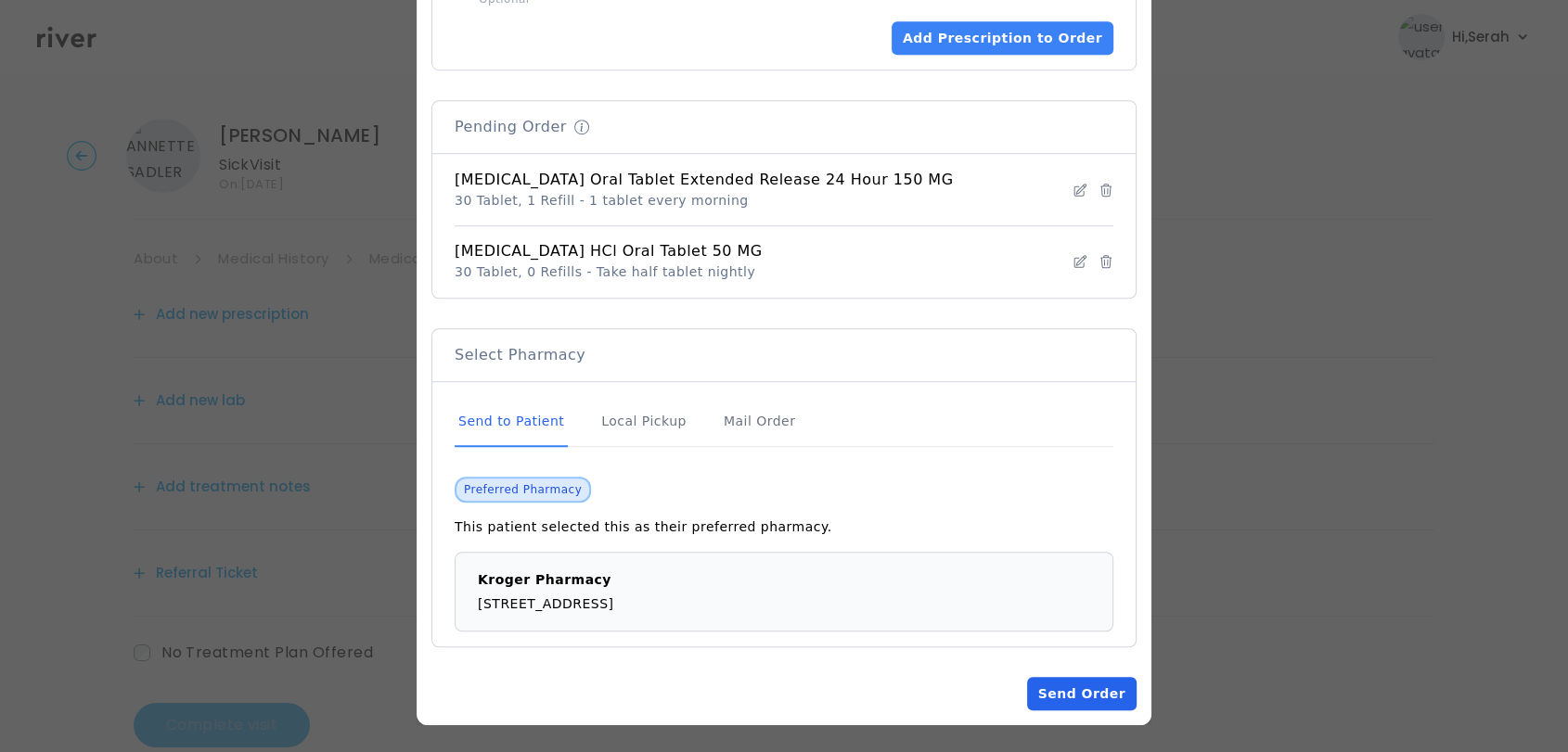
click at [1045, 691] on button "Send Order" at bounding box center [1082, 694] width 109 height 34
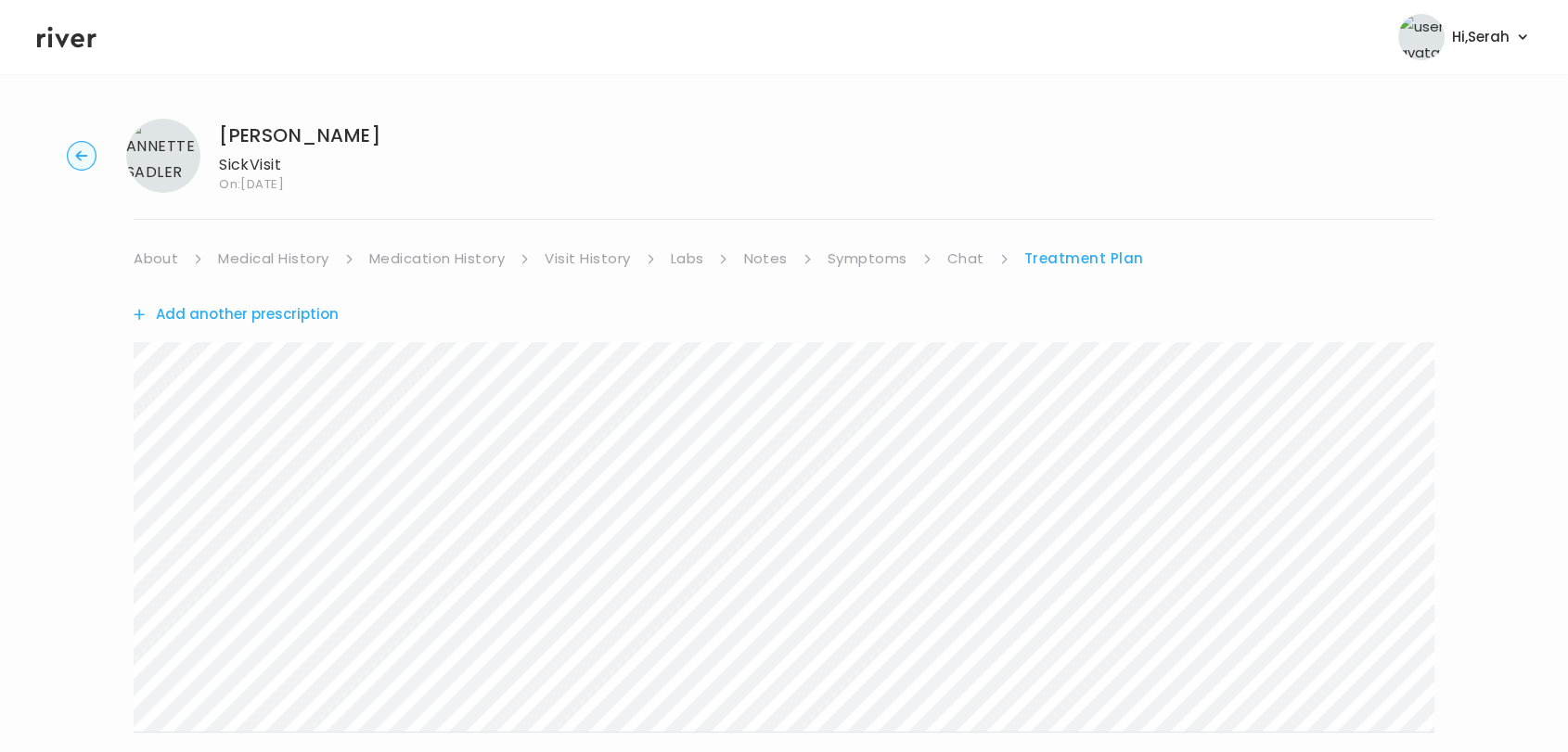
click at [876, 261] on link "Symptoms" at bounding box center [867, 258] width 80 height 26
click at [1070, 264] on link "Treatment Plan" at bounding box center [1086, 258] width 115 height 26
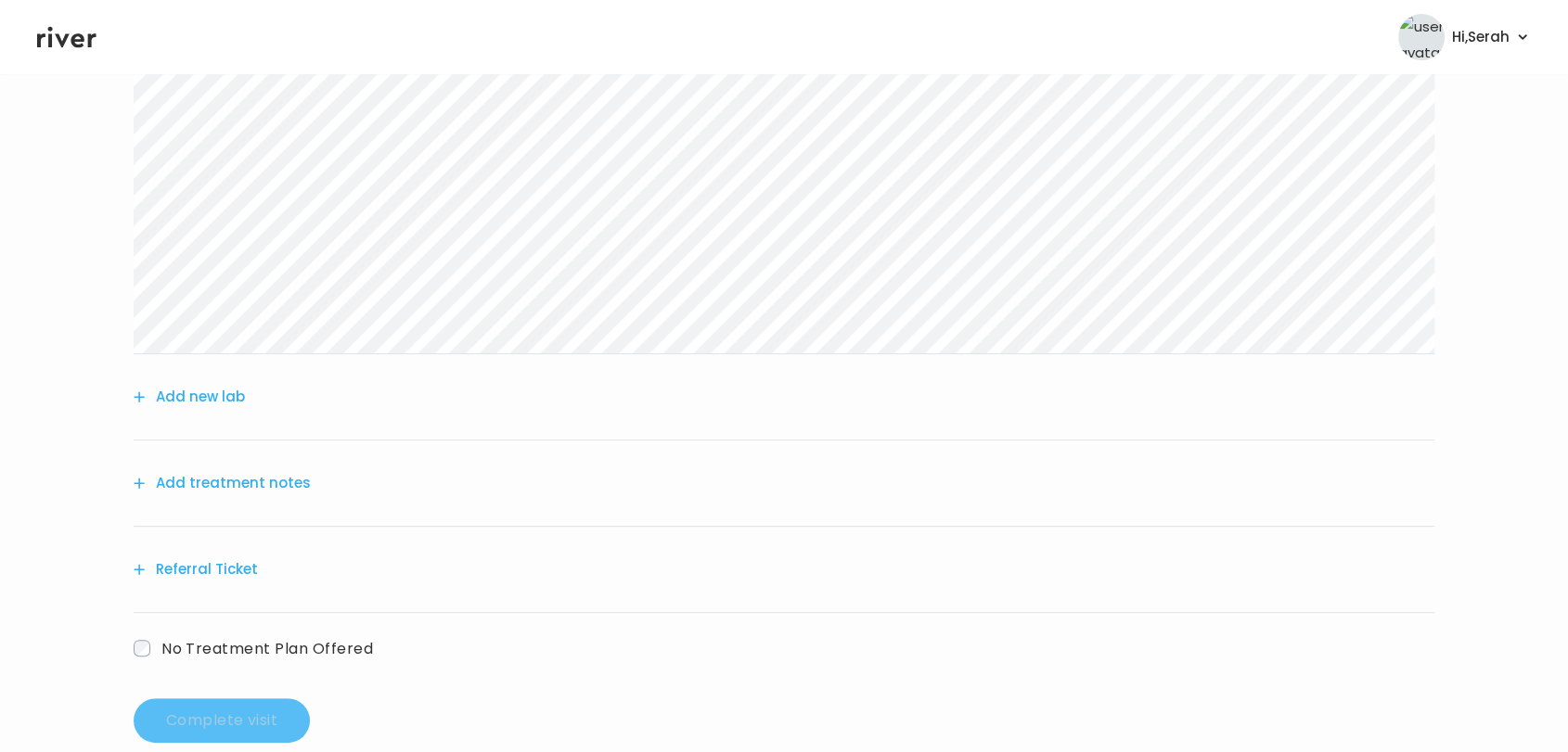
scroll to position [415, 0]
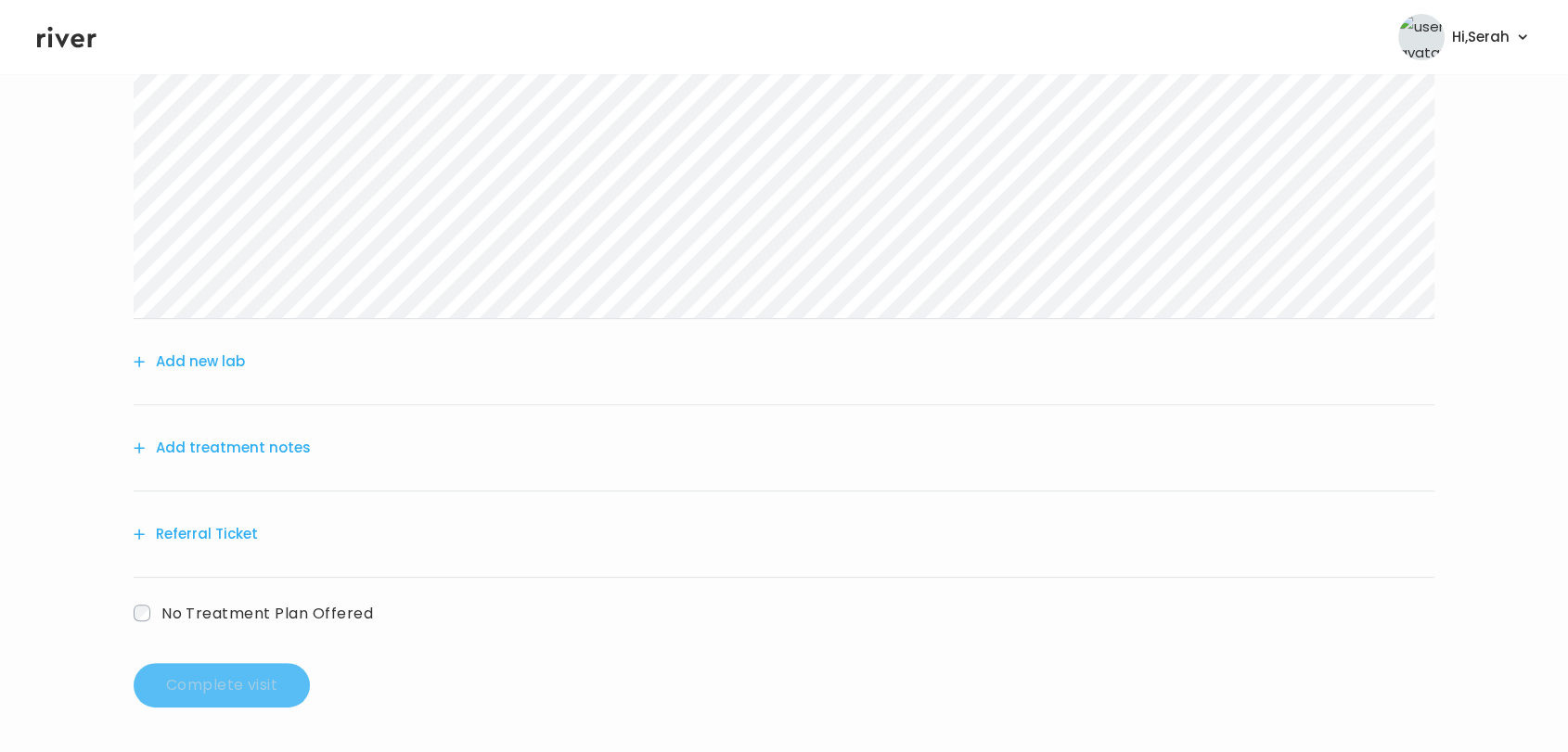
click at [259, 452] on button "Add treatment notes" at bounding box center [223, 447] width 178 height 26
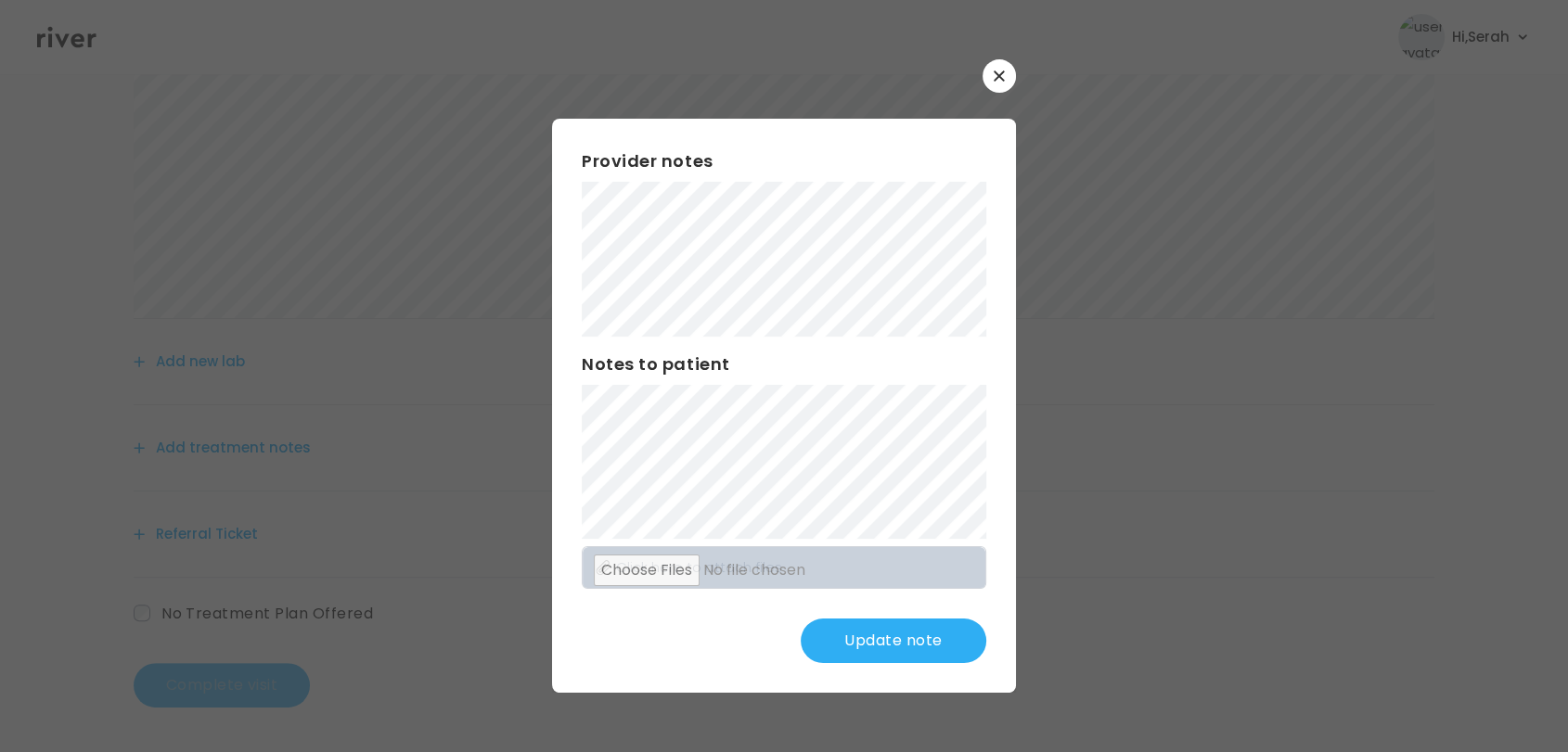
click at [697, 640] on div "Update note" at bounding box center [784, 641] width 404 height 44
click at [694, 644] on div "Update note" at bounding box center [784, 641] width 404 height 44
click at [892, 640] on button "Update note" at bounding box center [893, 641] width 185 height 44
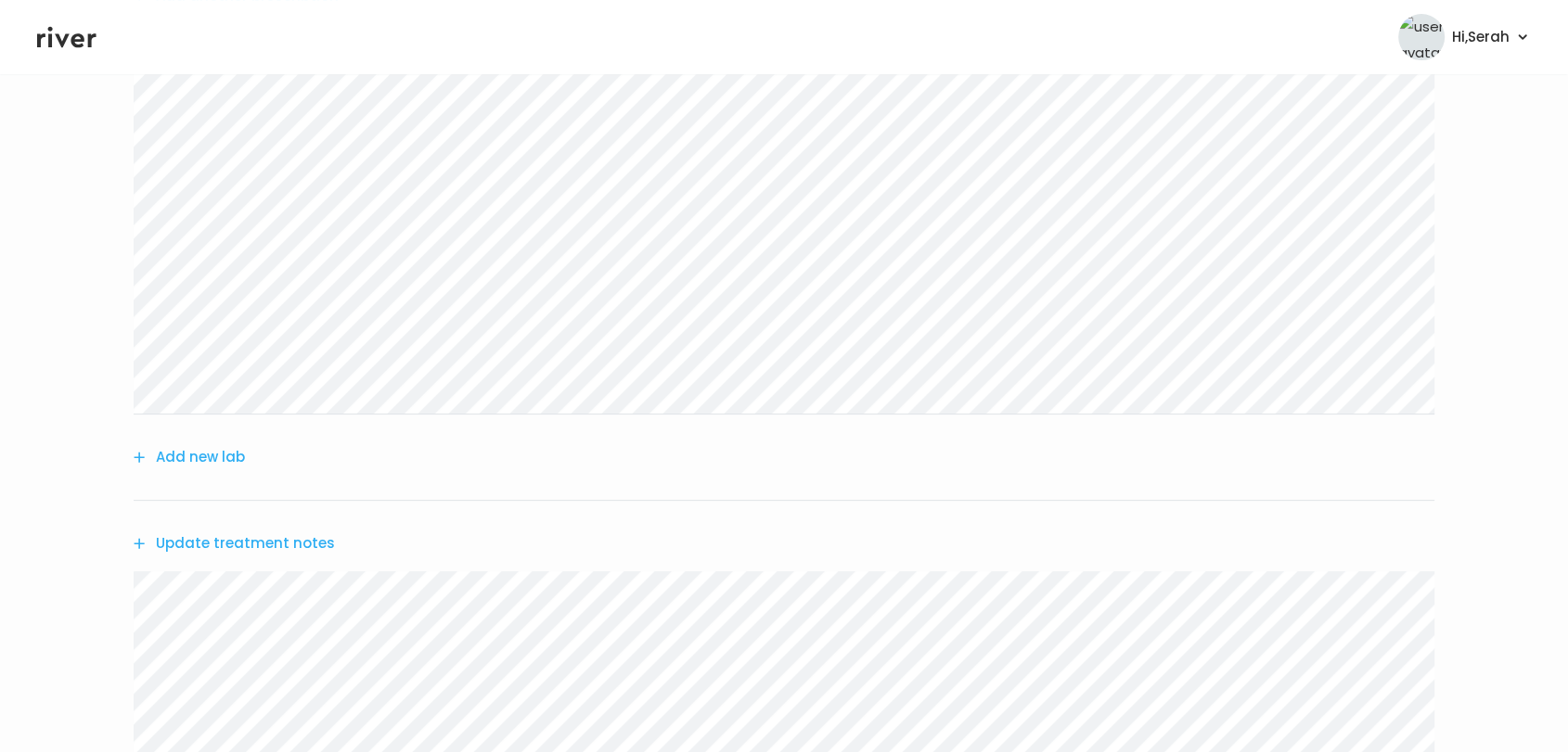
scroll to position [742, 0]
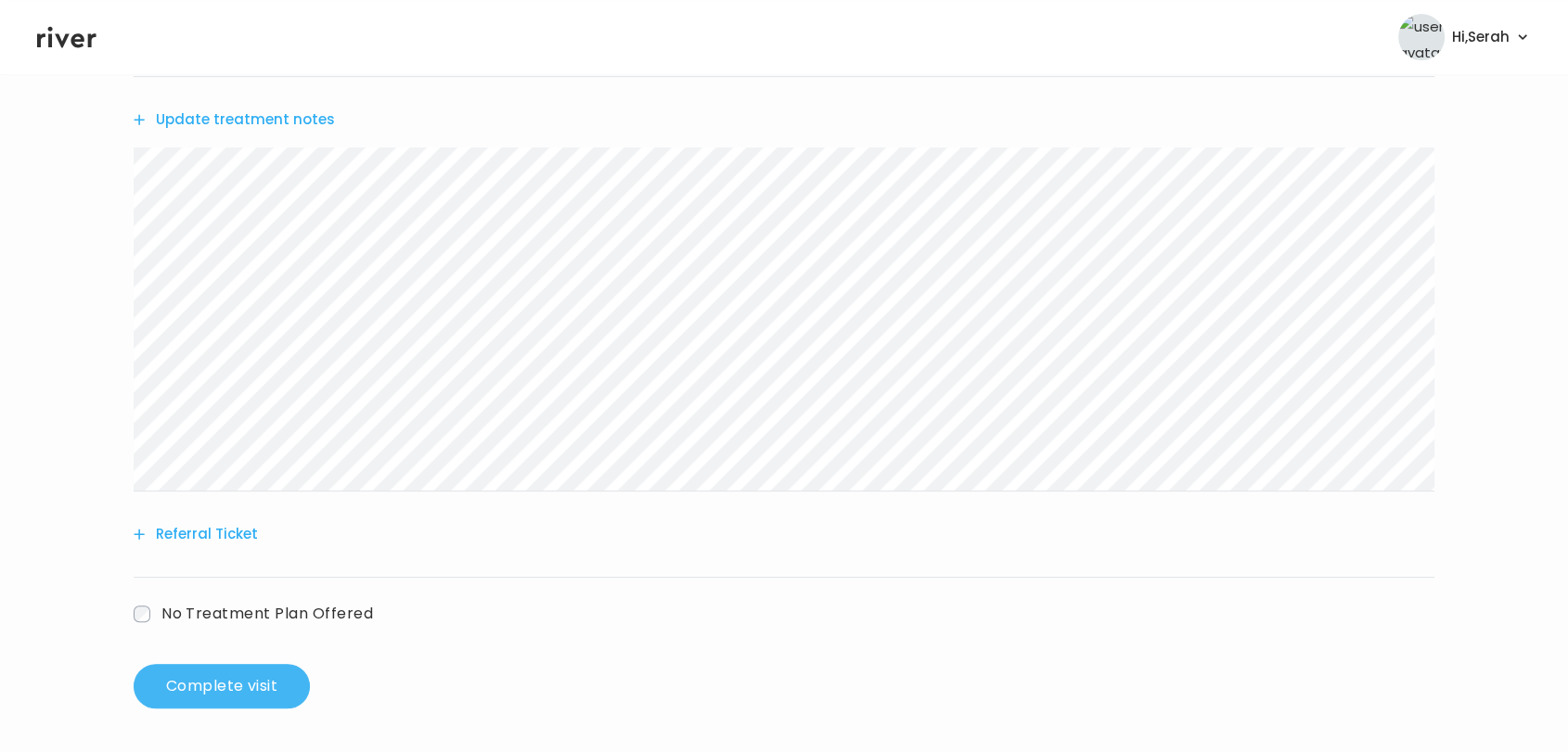
click at [226, 664] on button "Complete visit" at bounding box center [222, 686] width 177 height 44
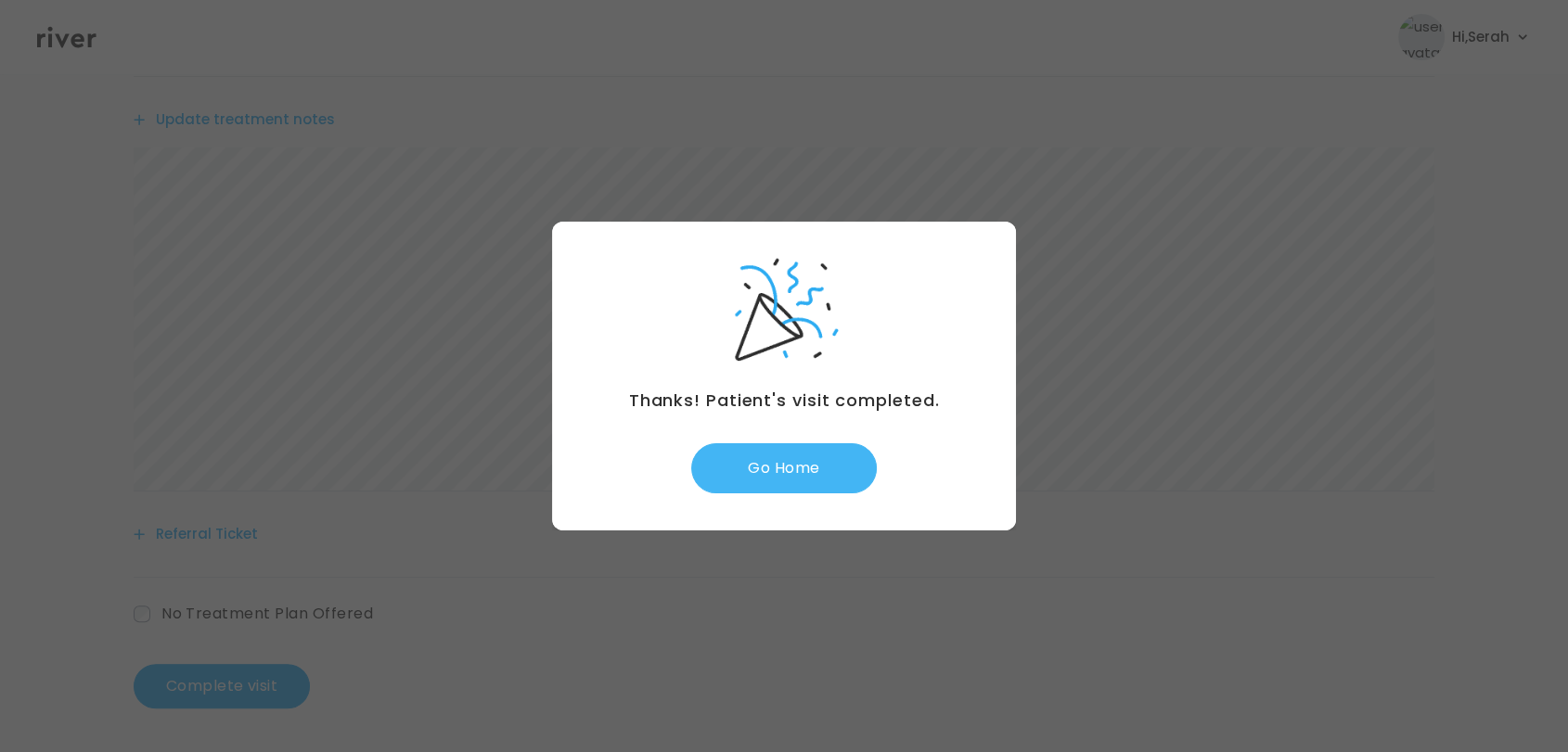
click at [761, 468] on button "Go Home" at bounding box center [784, 468] width 185 height 50
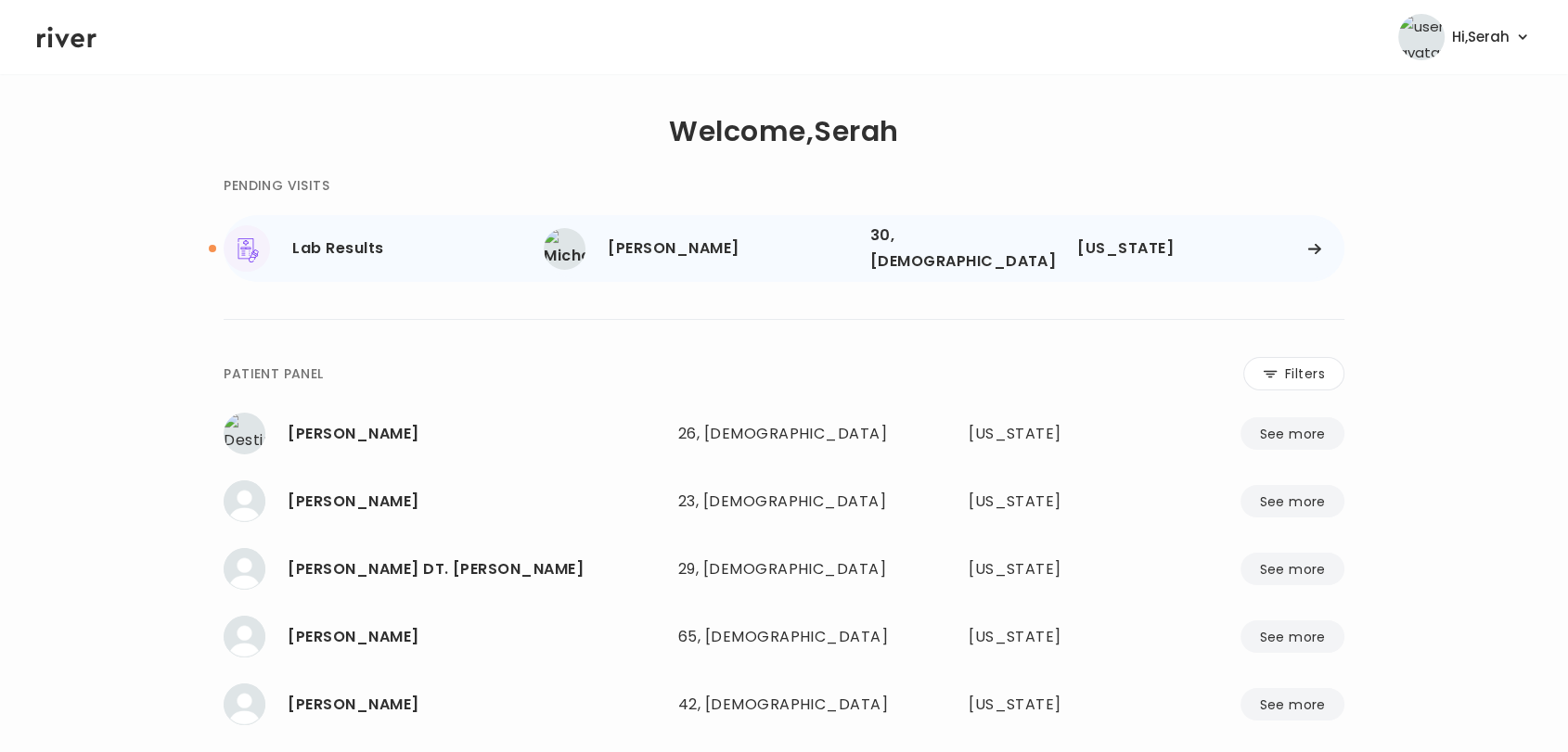
click at [688, 239] on div "[PERSON_NAME]" at bounding box center [731, 248] width 247 height 26
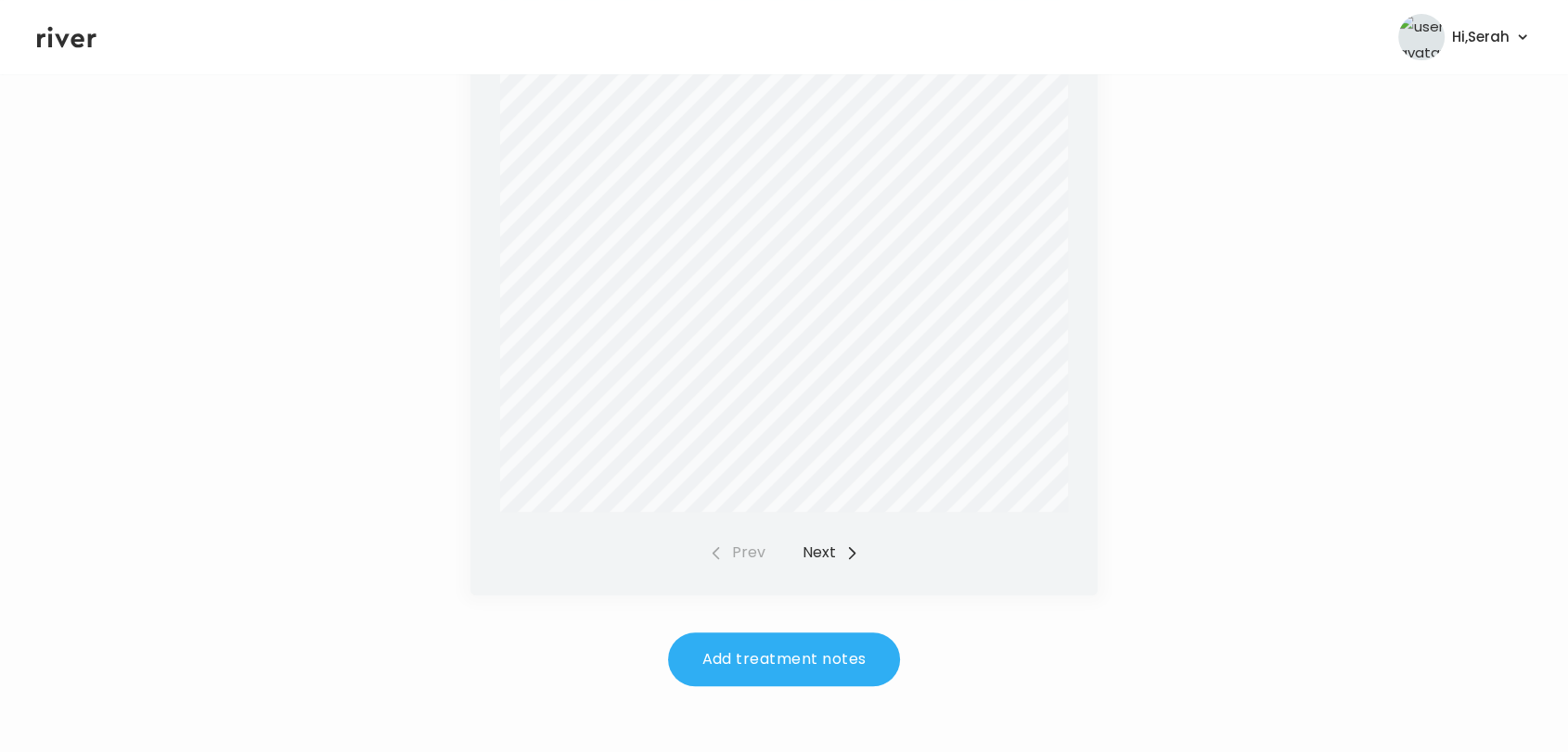
scroll to position [661, 0]
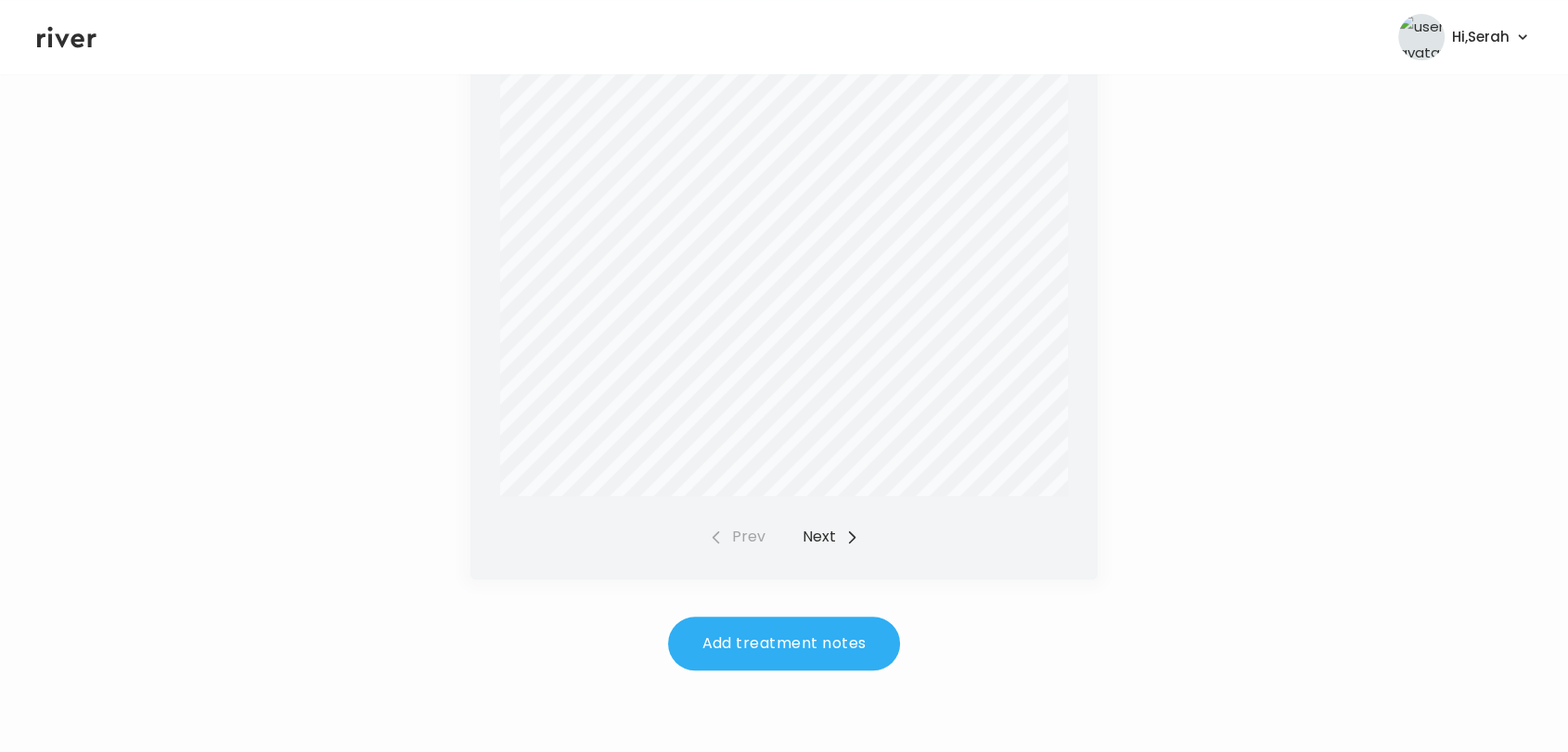
click at [825, 541] on button "Next" at bounding box center [830, 537] width 56 height 26
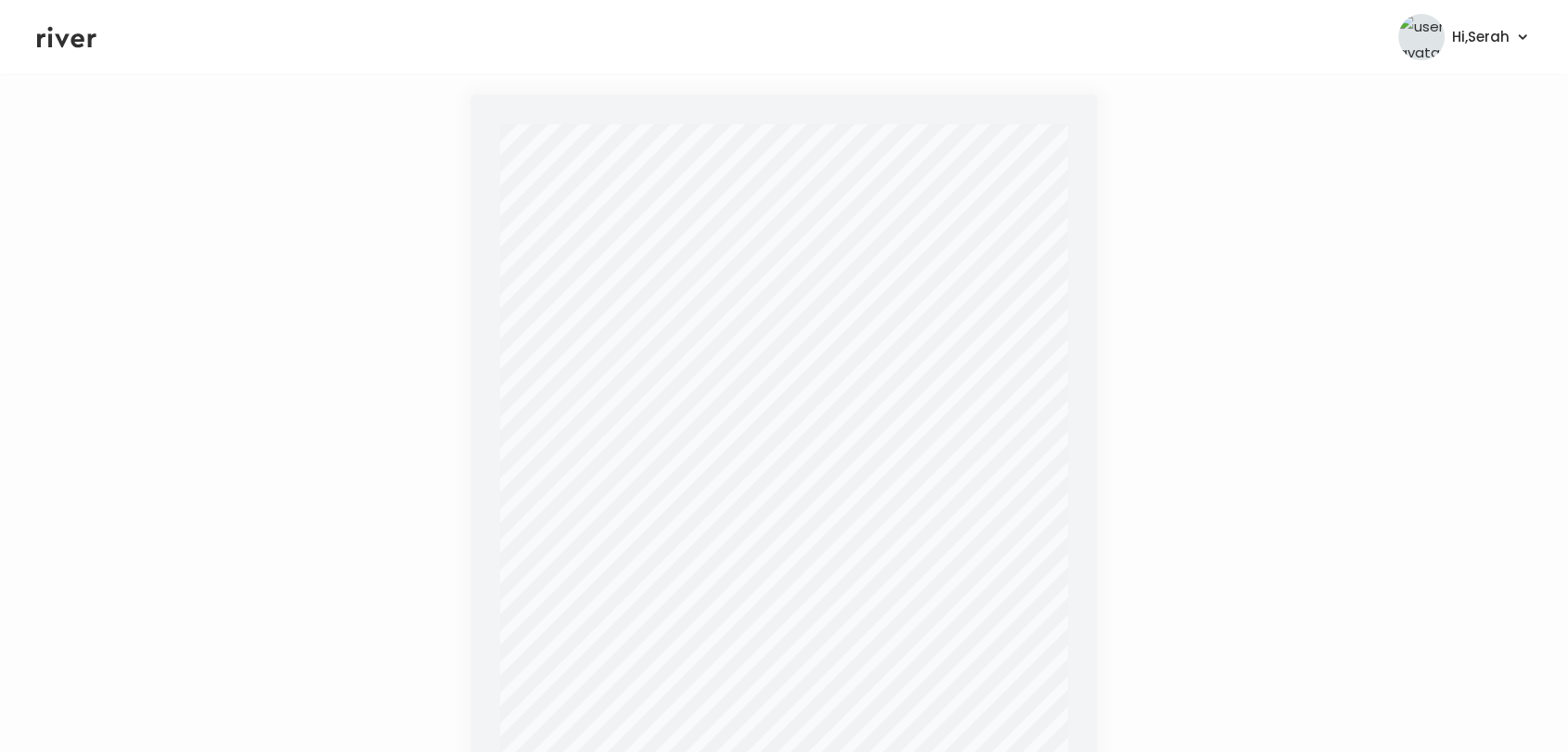
scroll to position [0, 0]
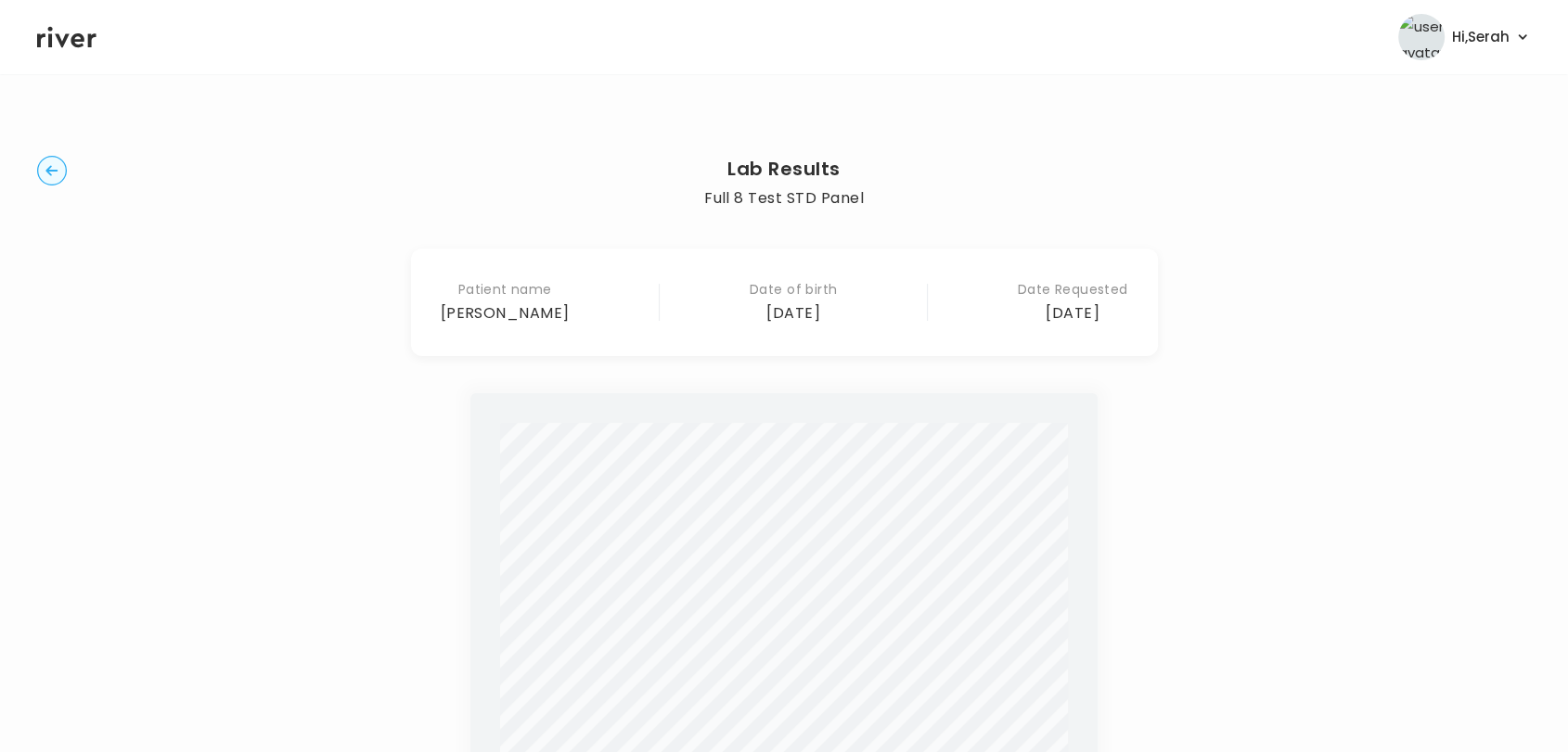
click at [46, 159] on circle "button" at bounding box center [52, 171] width 29 height 29
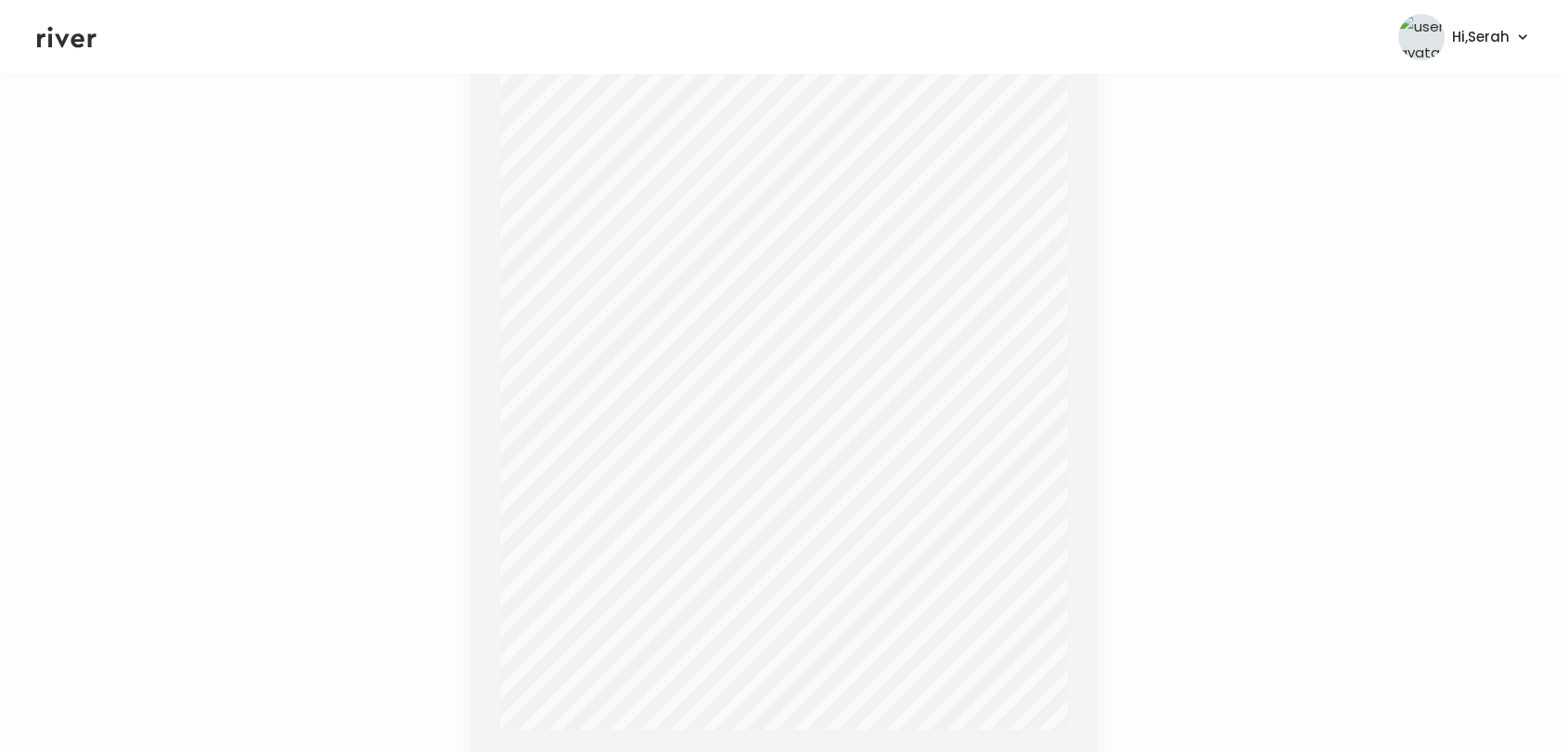
scroll to position [687, 0]
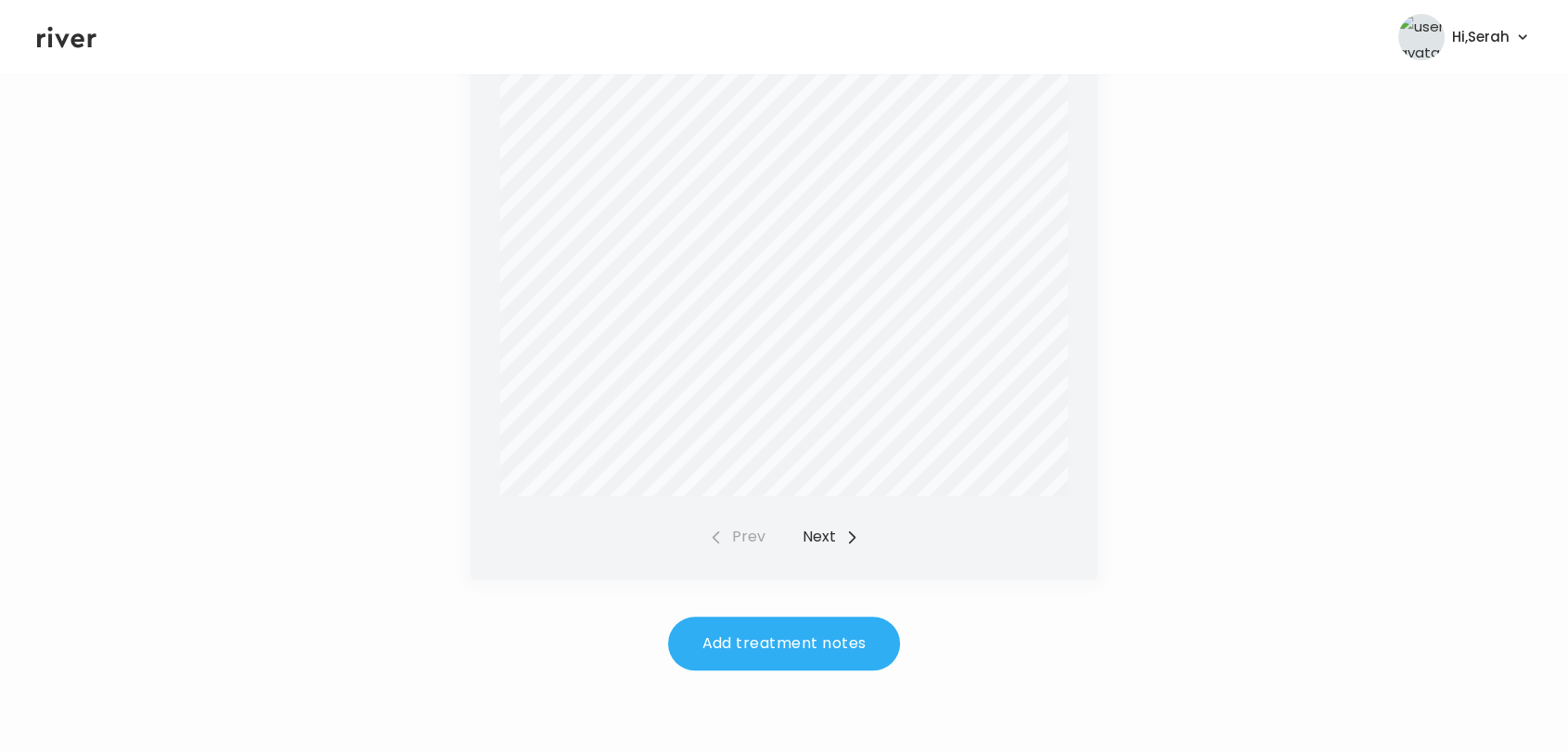
click at [832, 532] on button "Next" at bounding box center [830, 537] width 56 height 26
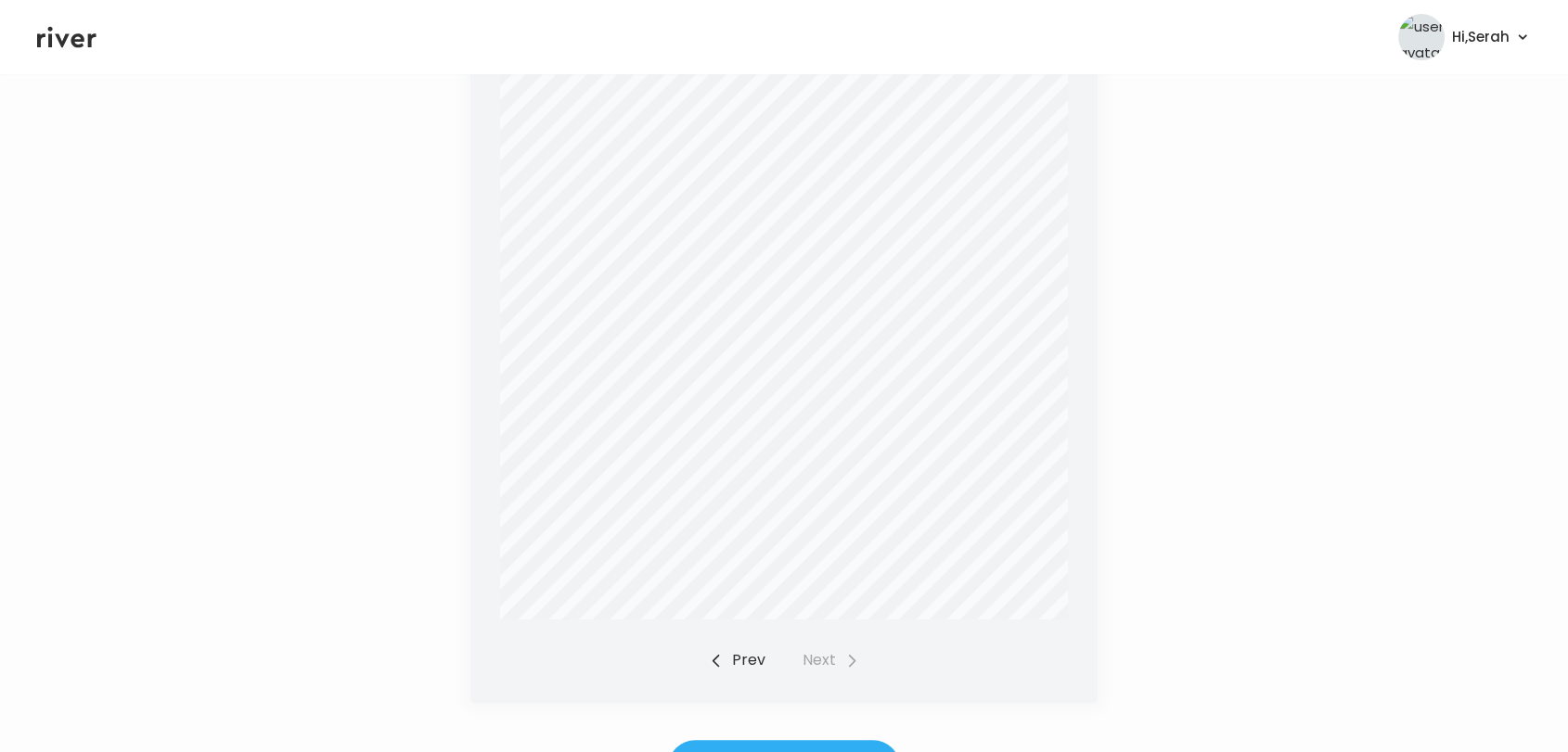
scroll to position [568, 0]
click at [83, 32] on icon at bounding box center [67, 37] width 59 height 28
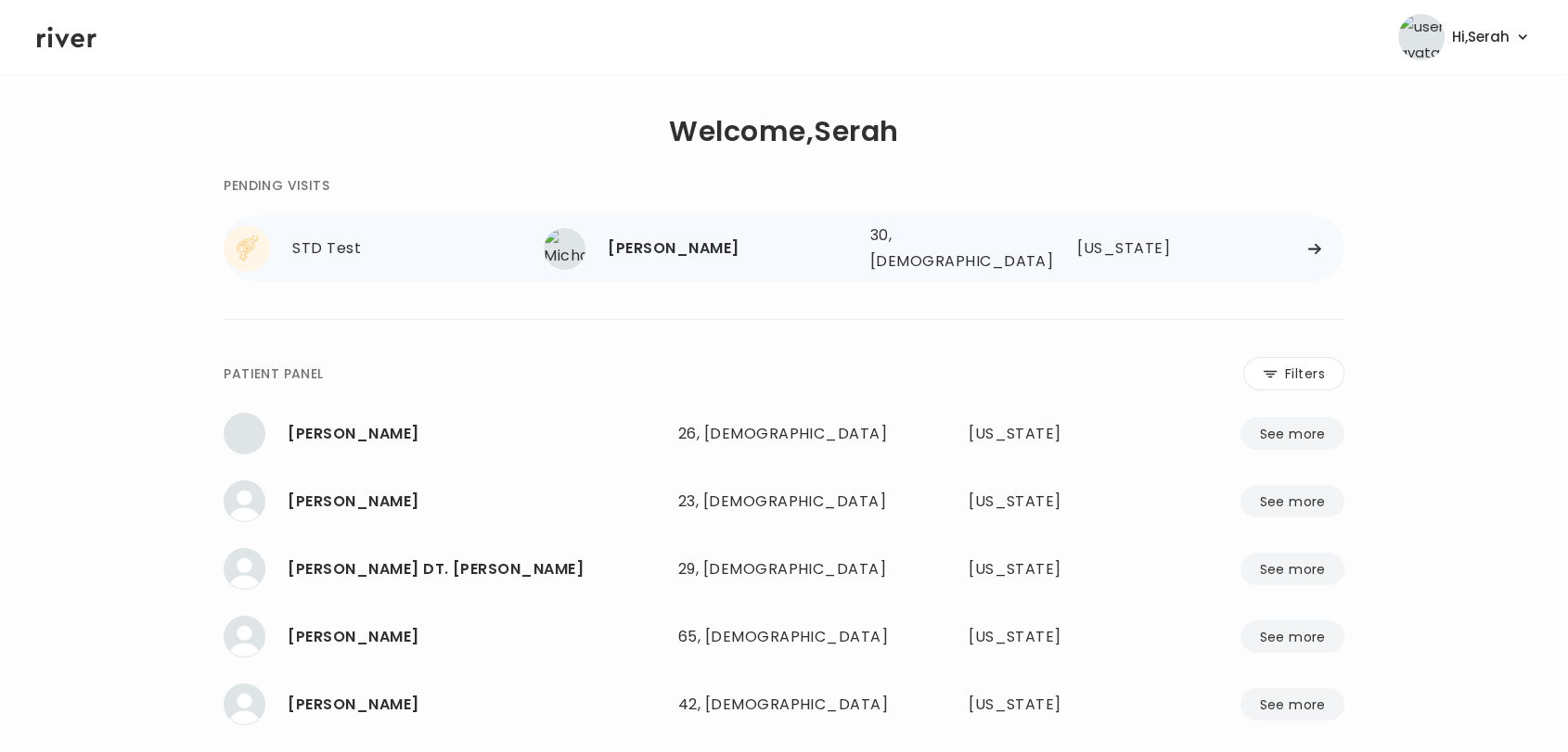
click at [676, 244] on div "[PERSON_NAME]" at bounding box center [731, 248] width 247 height 26
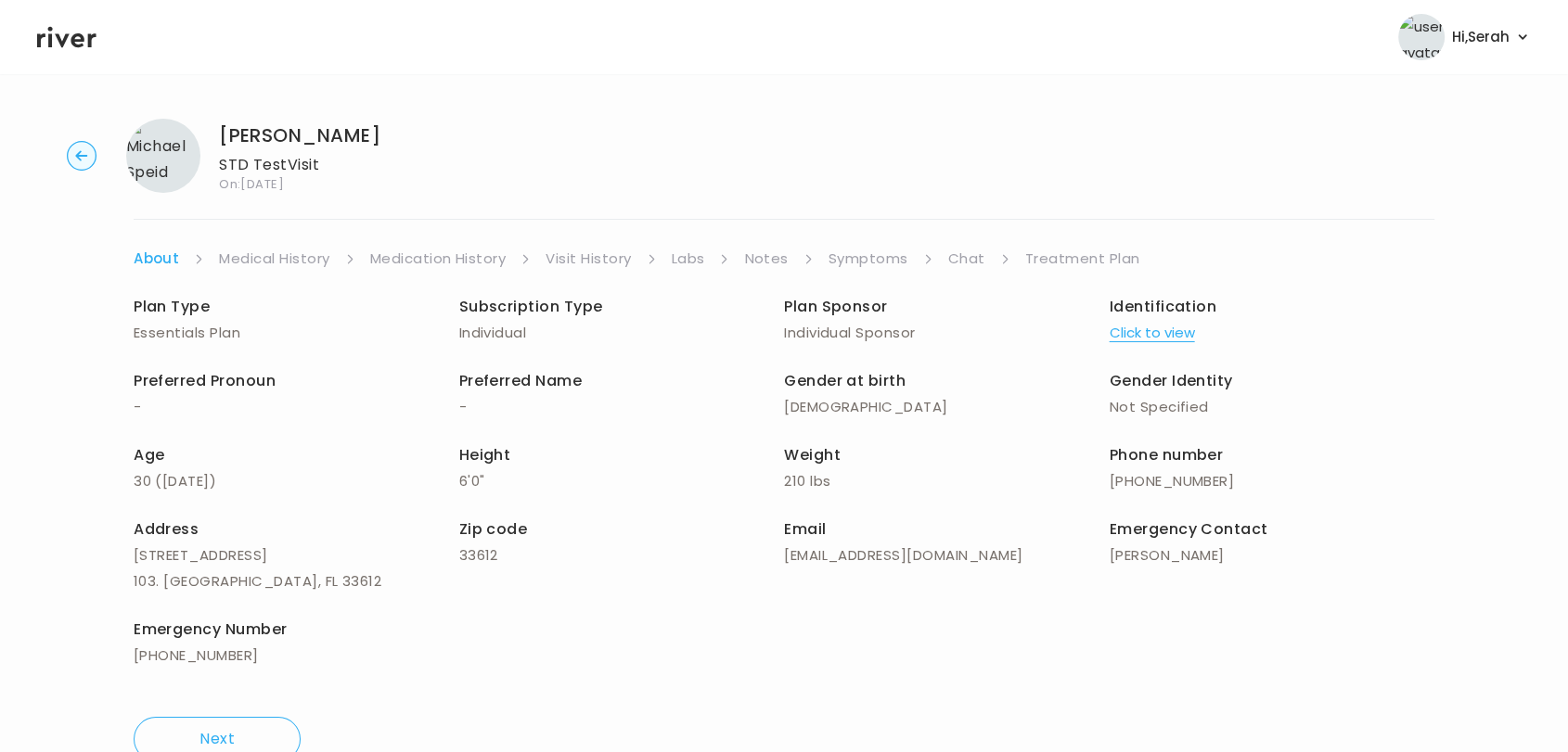
click at [703, 266] on link "Labs" at bounding box center [688, 258] width 34 height 26
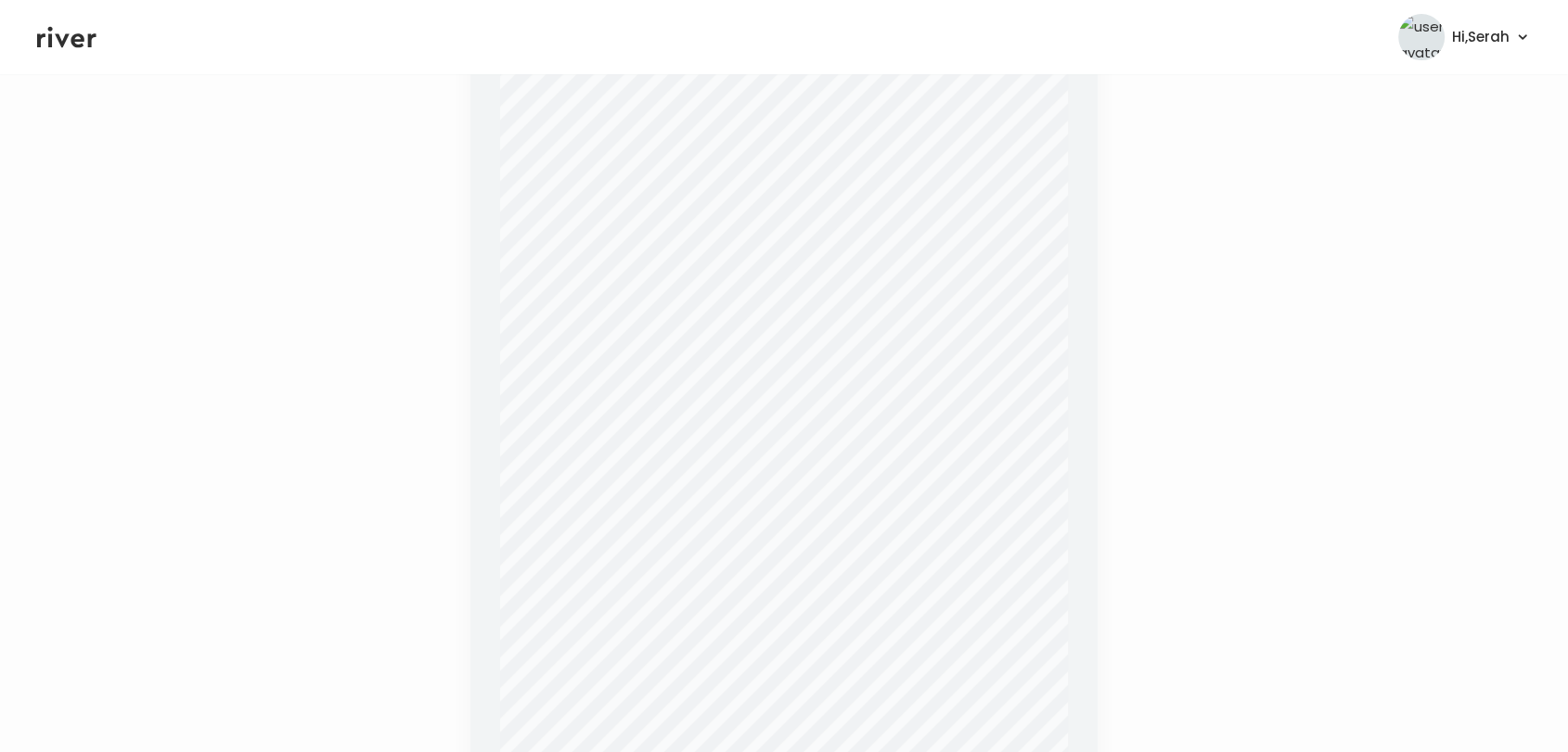
scroll to position [596, 0]
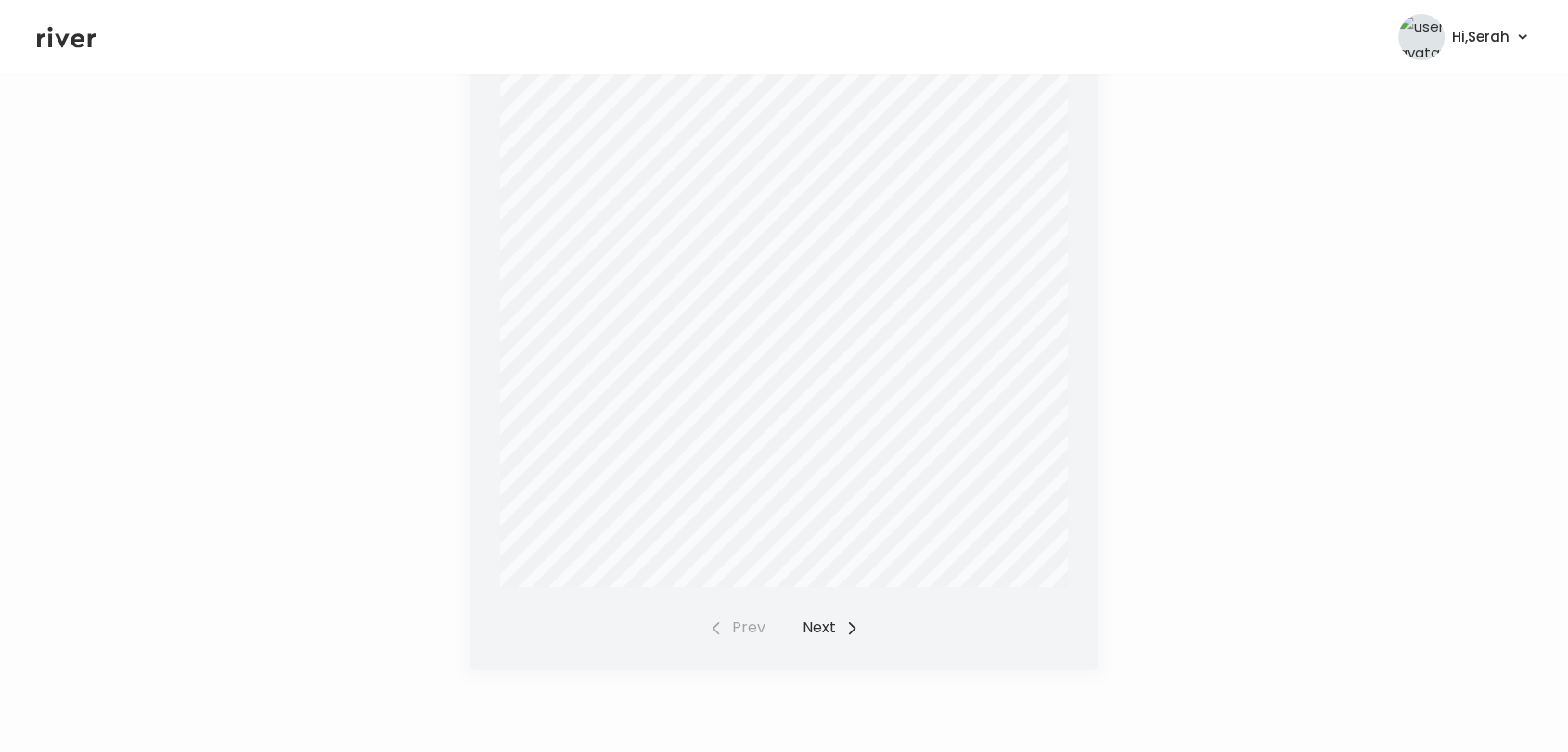
click at [822, 625] on button "Next" at bounding box center [830, 628] width 56 height 26
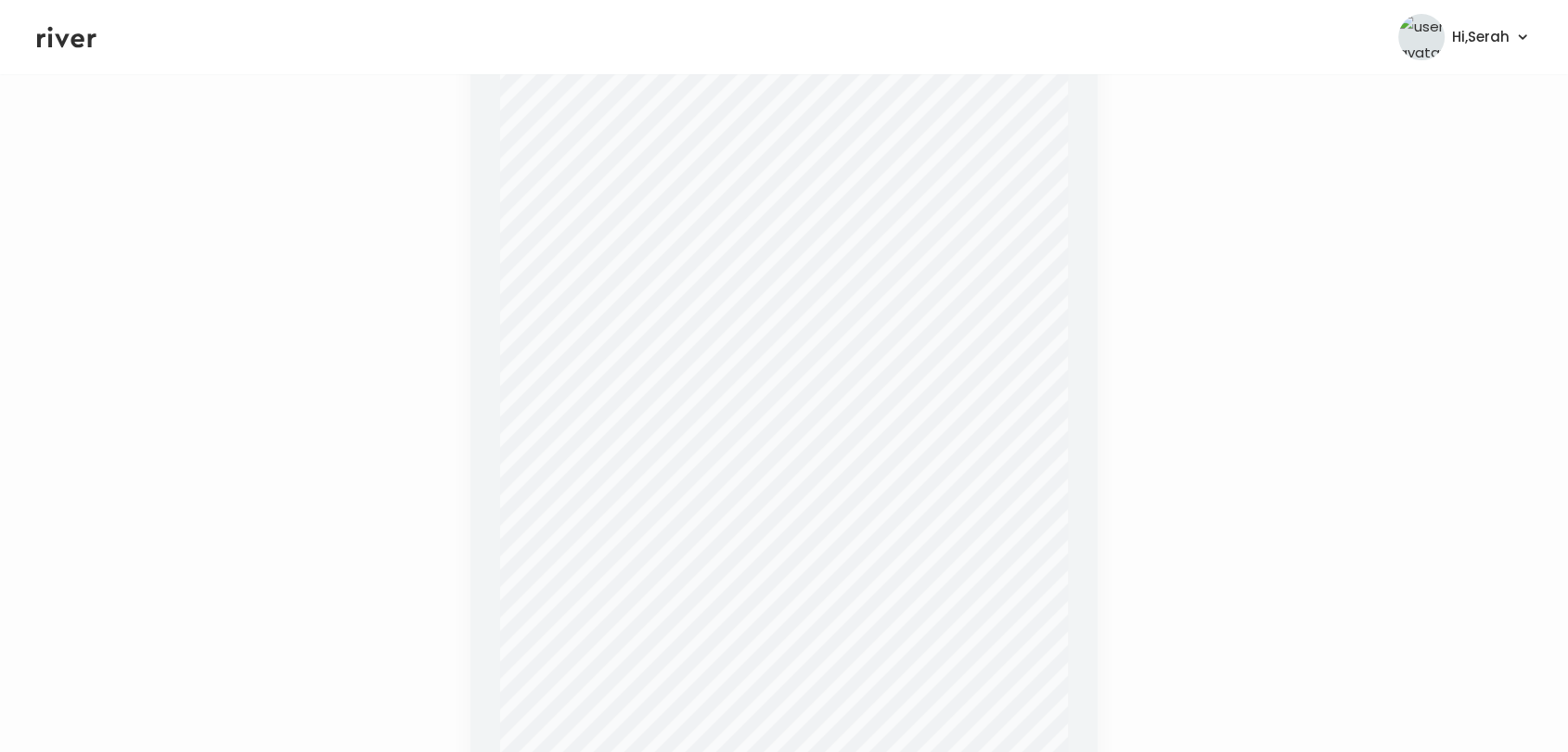
scroll to position [0, 0]
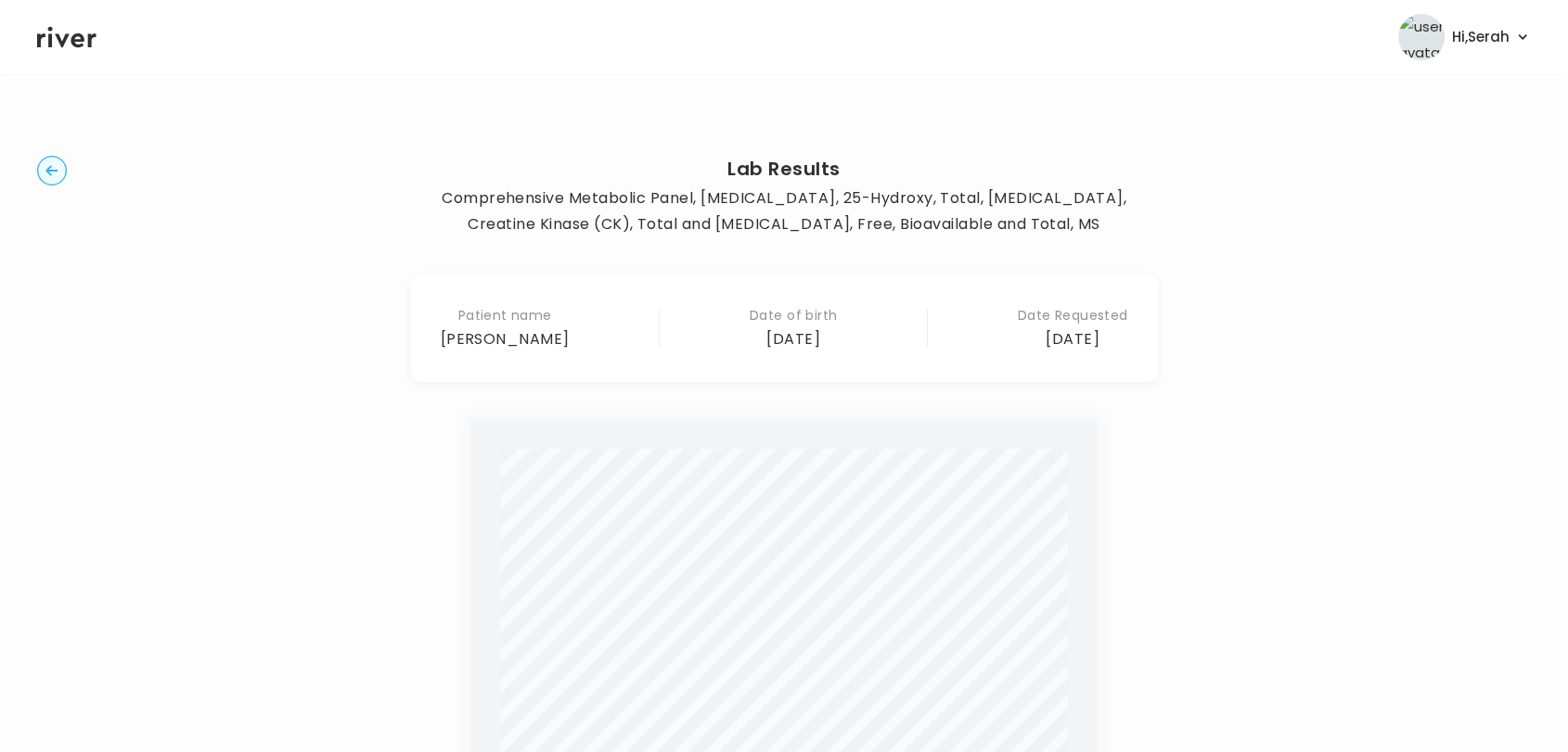
click at [63, 28] on icon at bounding box center [67, 37] width 59 height 28
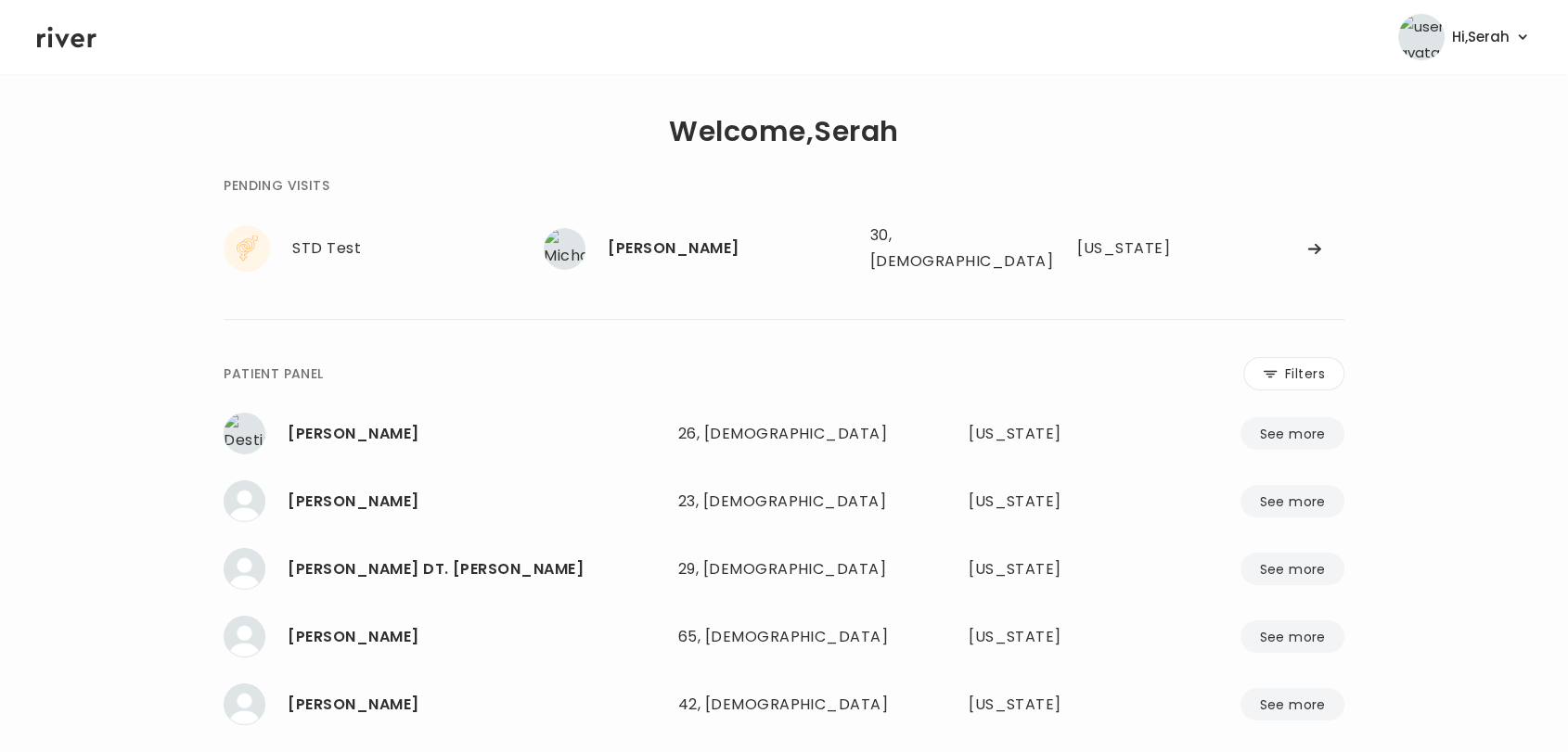
click at [74, 40] on icon at bounding box center [67, 37] width 59 height 22
